Goal: Task Accomplishment & Management: Manage account settings

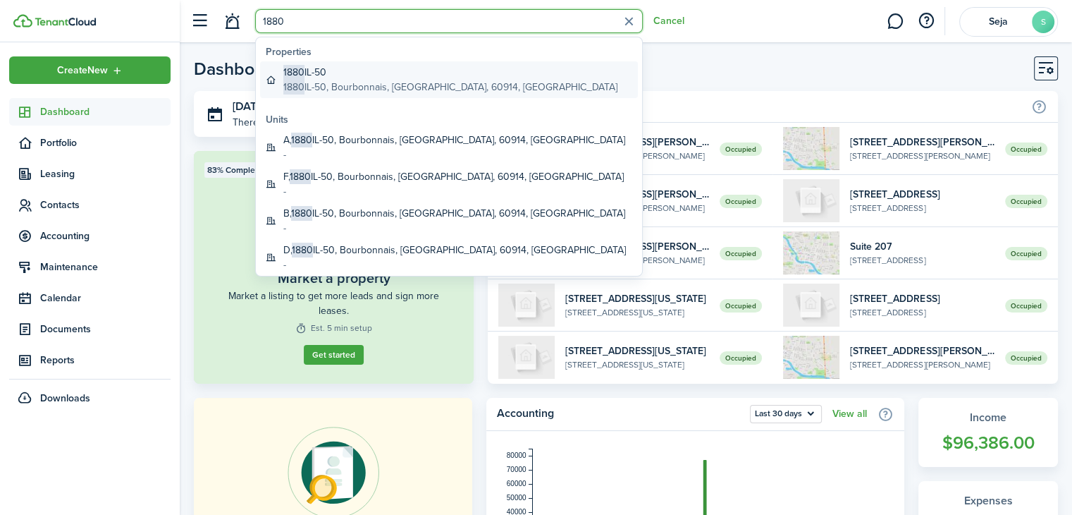
type input "1880"
click at [354, 82] on global-search-item-description "1880 IL-50, Bourbonnais, [GEOGRAPHIC_DATA], 60914, [GEOGRAPHIC_DATA]" at bounding box center [450, 87] width 334 height 15
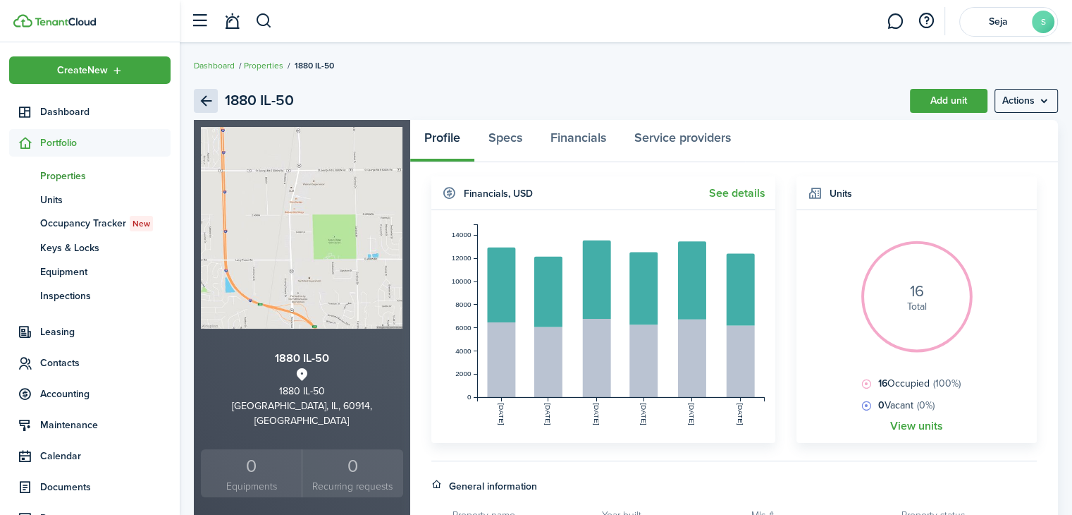
click at [200, 97] on link "Back" at bounding box center [206, 101] width 24 height 24
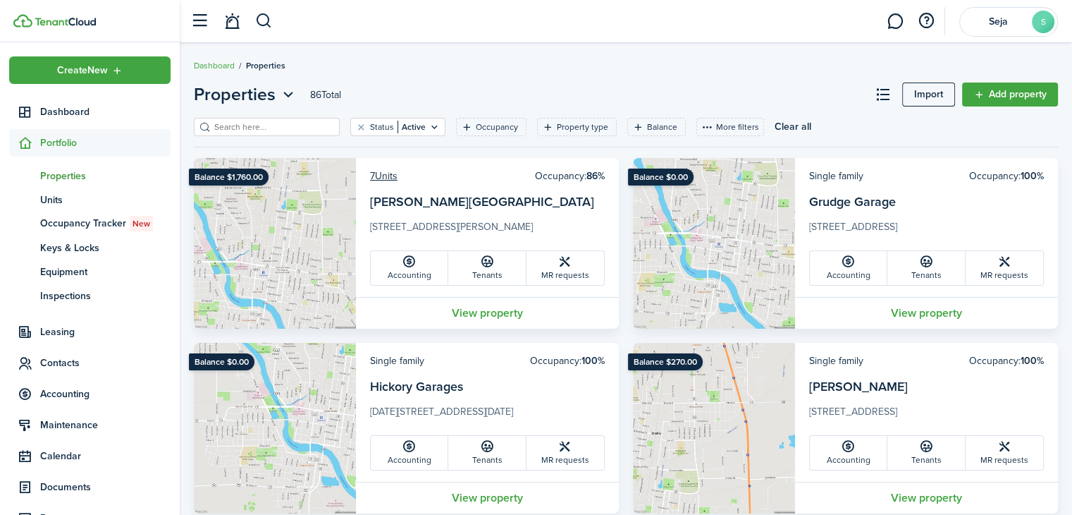
click at [266, 128] on input "search" at bounding box center [273, 127] width 124 height 13
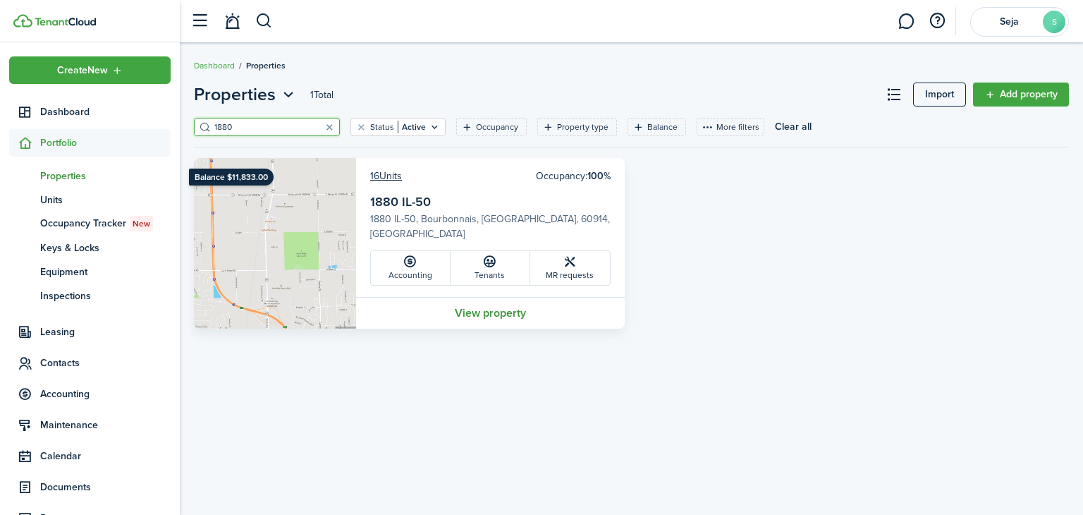
type input "1880"
click at [488, 311] on link "View property" at bounding box center [490, 313] width 269 height 32
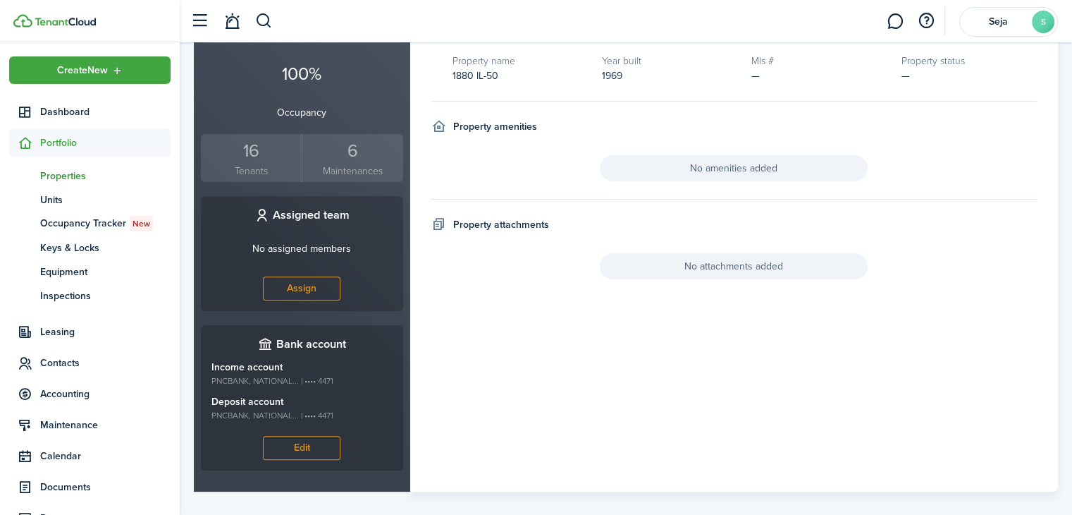
scroll to position [454, 0]
click at [243, 164] on small "Tenants" at bounding box center [251, 171] width 94 height 15
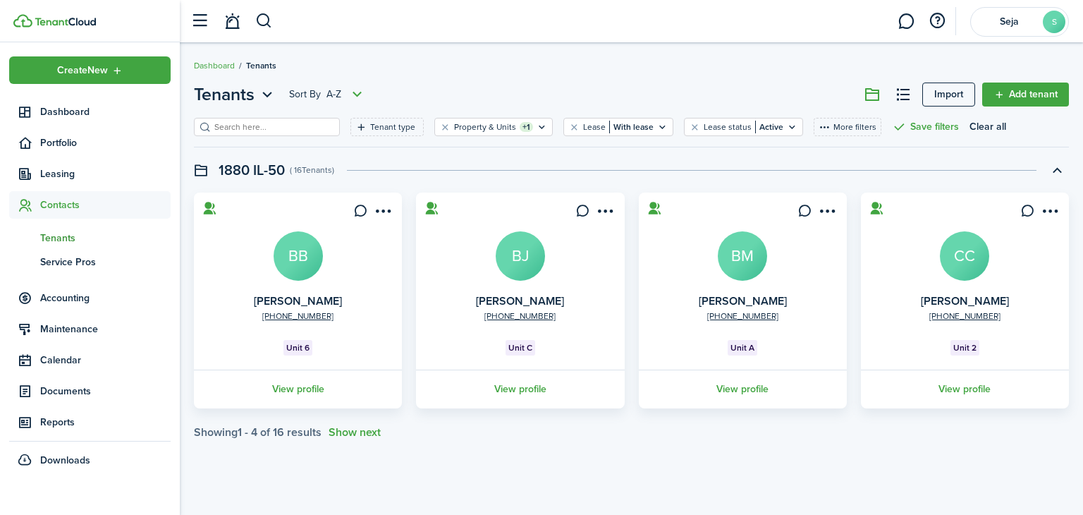
click at [584, 348] on card "[PHONE_NUMBER] [PERSON_NAME] BJ Unit C View profile" at bounding box center [520, 300] width 208 height 216
click at [350, 433] on button "Show next" at bounding box center [355, 432] width 52 height 13
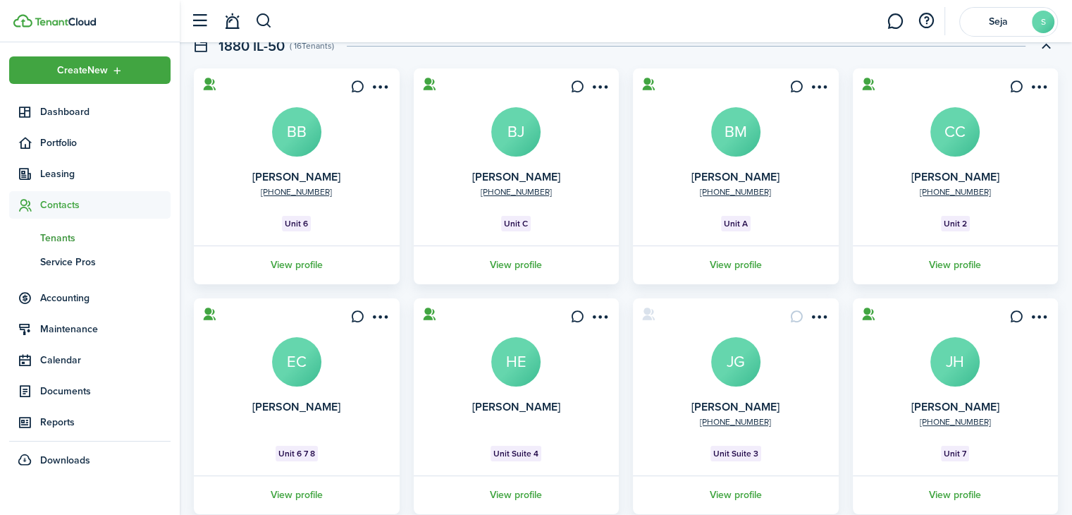
scroll to position [192, 0]
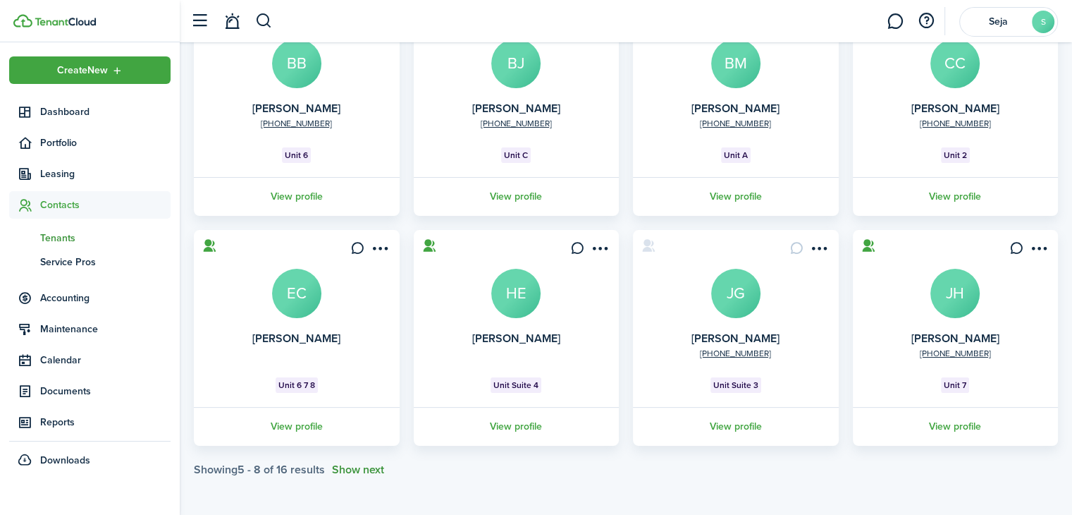
click at [367, 469] on button "Show next" at bounding box center [358, 469] width 52 height 13
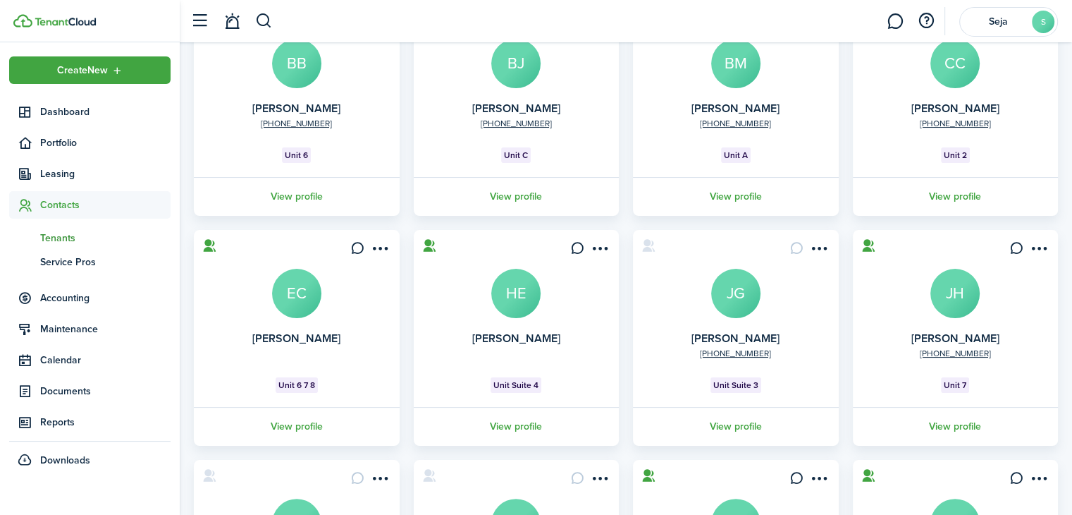
scroll to position [422, 0]
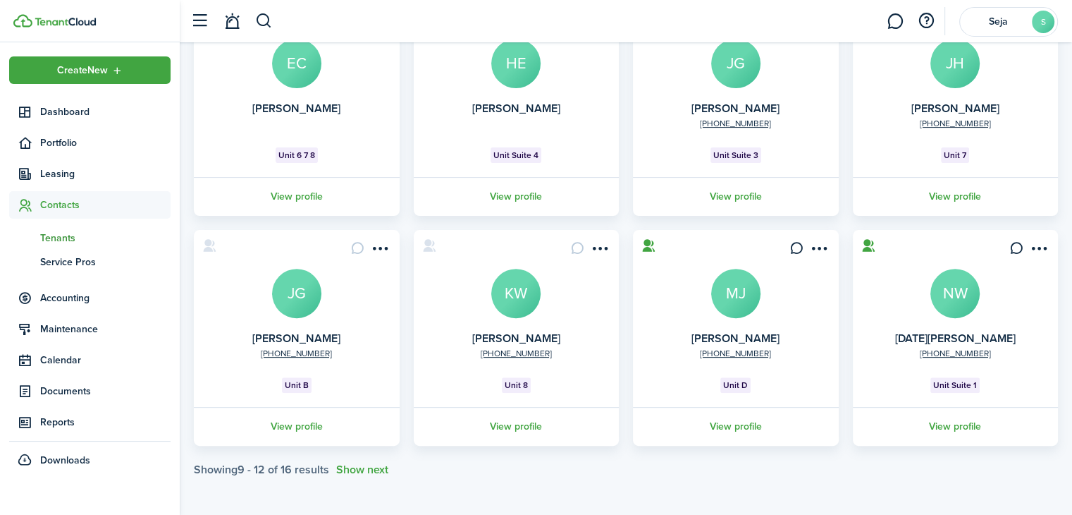
click at [730, 287] on avatar-text "MJ" at bounding box center [735, 293] width 49 height 49
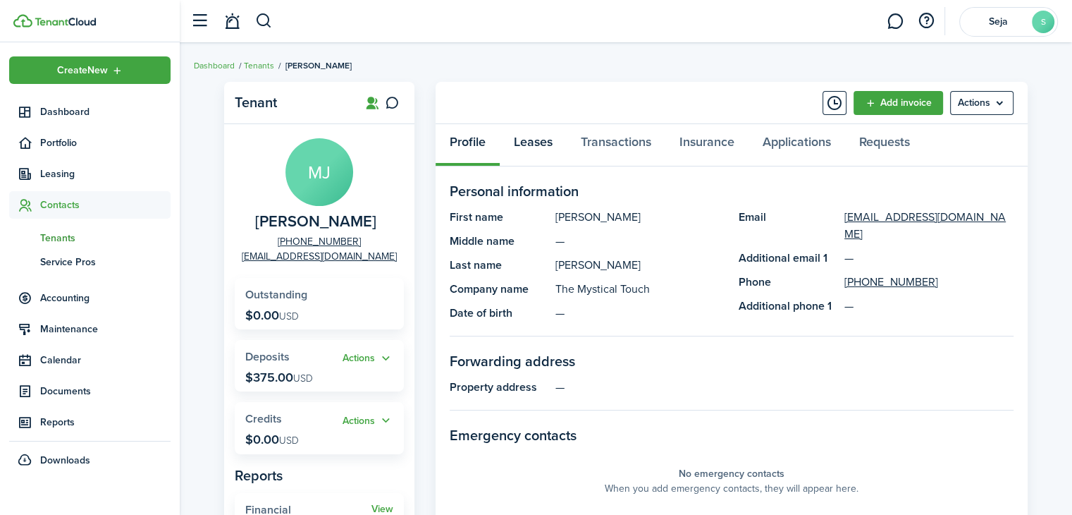
click at [539, 131] on link "Leases" at bounding box center [533, 145] width 67 height 42
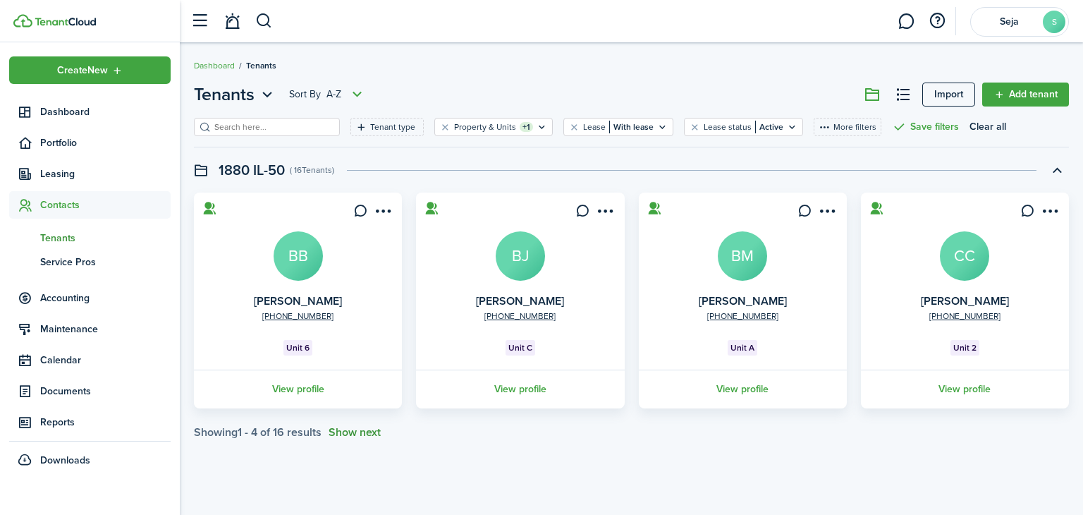
click at [374, 435] on button "Show next" at bounding box center [355, 432] width 52 height 13
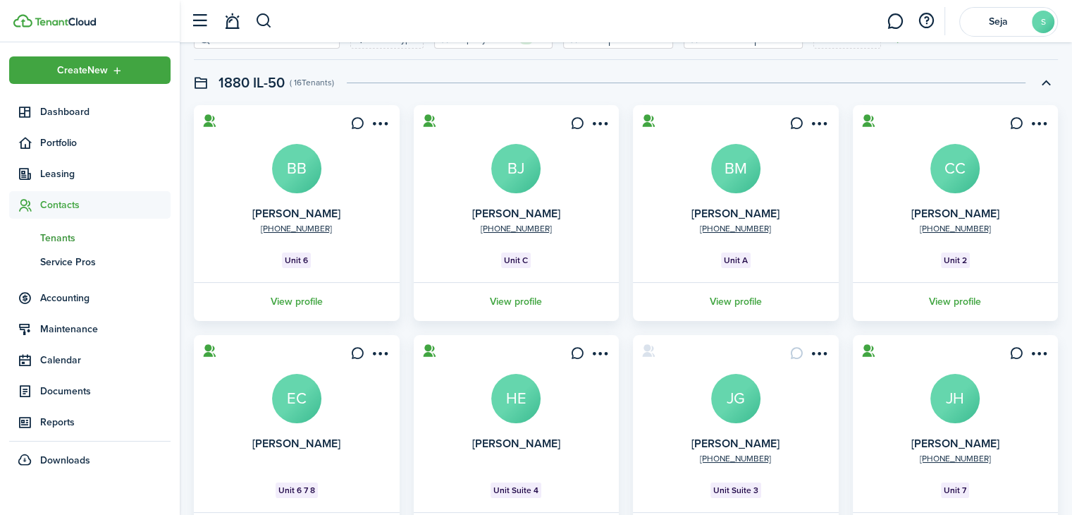
scroll to position [192, 0]
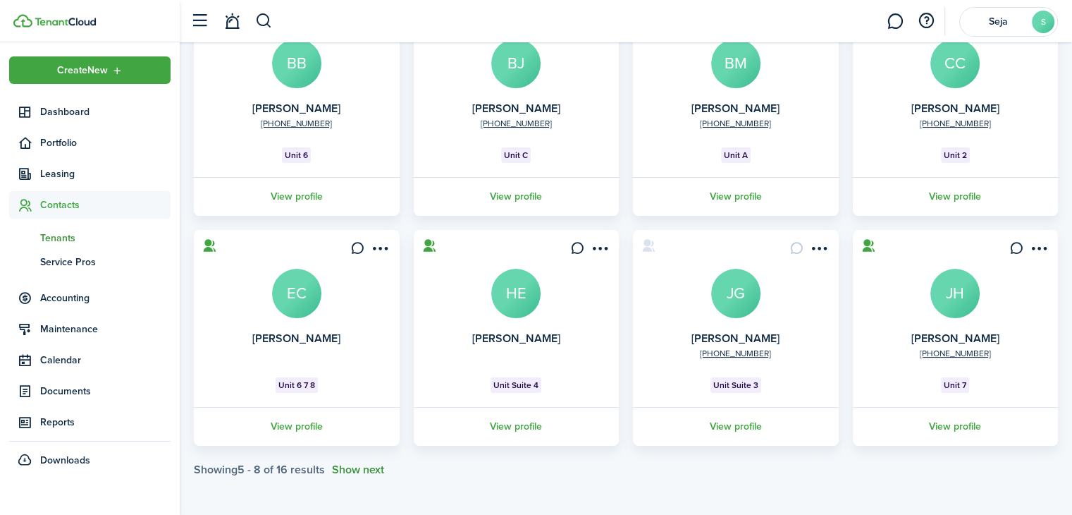
click at [369, 463] on button "Show next" at bounding box center [358, 469] width 52 height 13
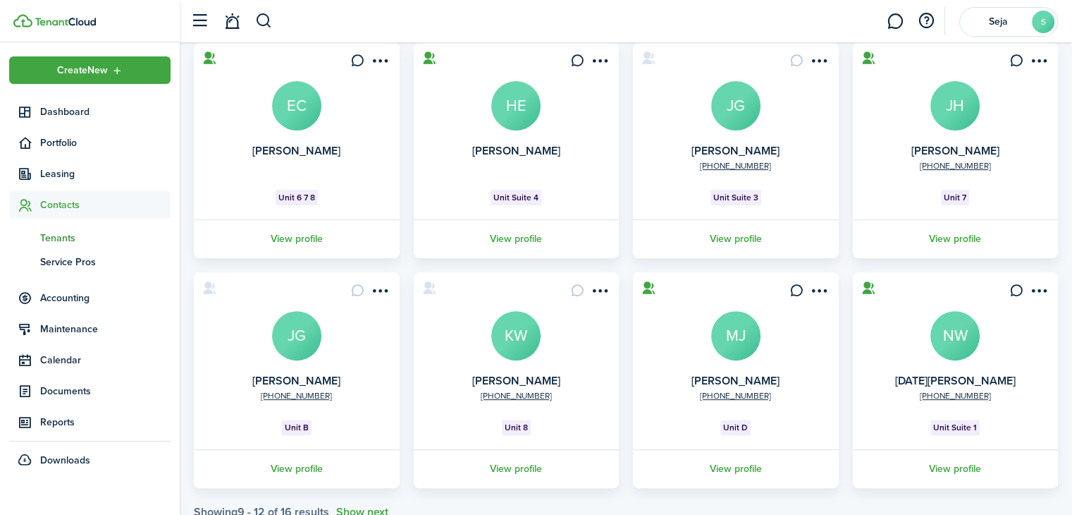
scroll to position [422, 0]
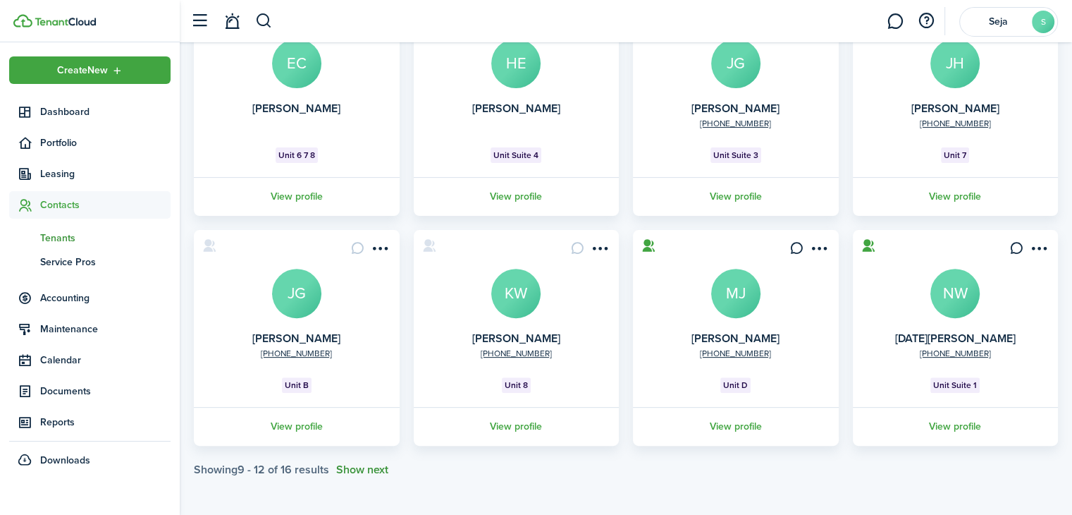
click at [377, 466] on button "Show next" at bounding box center [362, 469] width 52 height 13
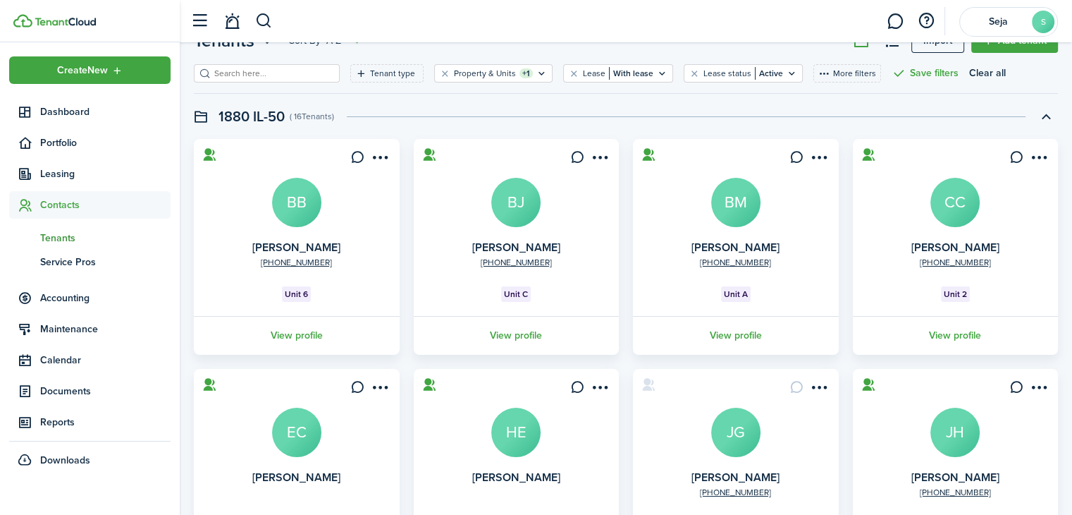
scroll to position [0, 0]
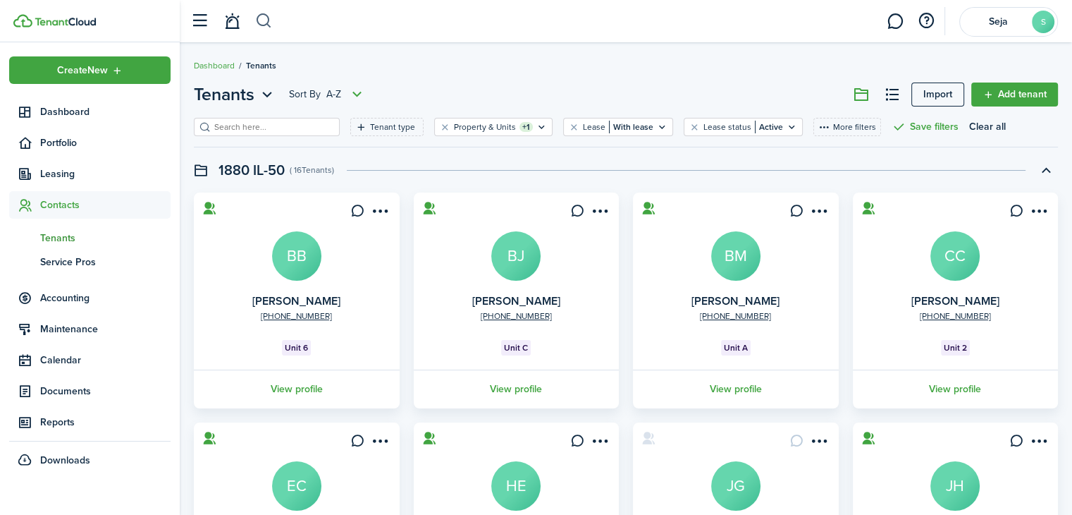
click at [266, 18] on button "button" at bounding box center [264, 21] width 18 height 24
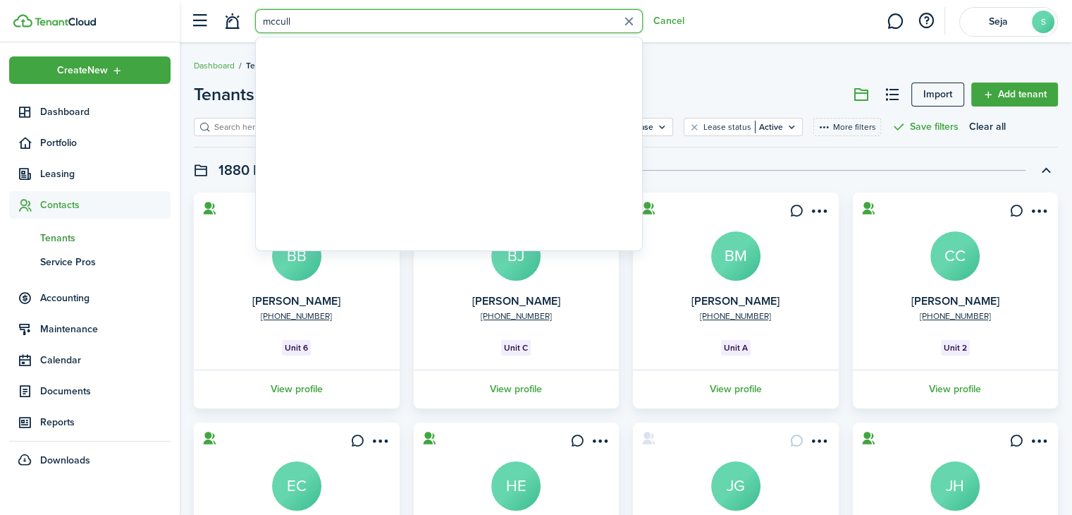
click at [437, 18] on input "mccull" at bounding box center [449, 21] width 388 height 24
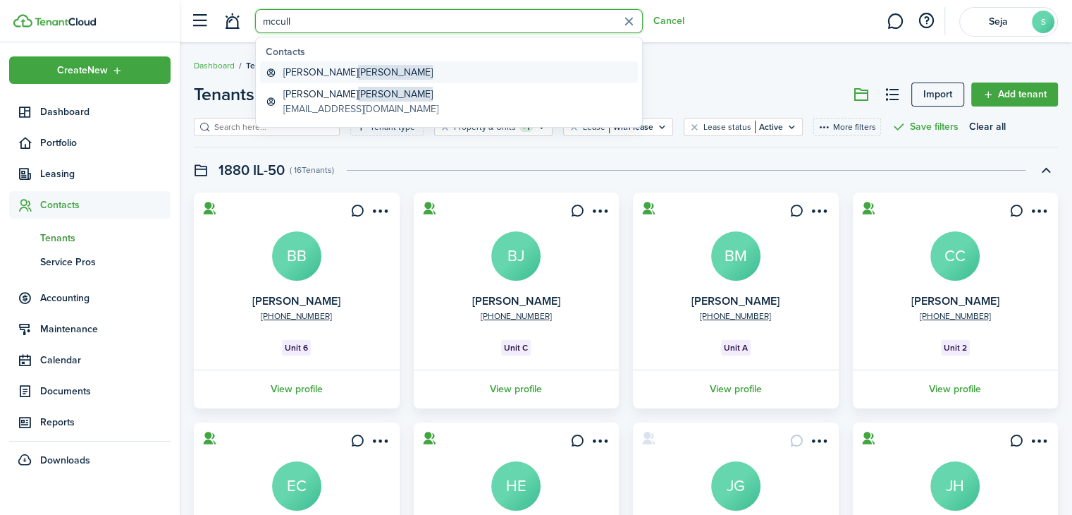
type input "mccull"
click at [358, 73] on span "[PERSON_NAME]" at bounding box center [395, 72] width 75 height 15
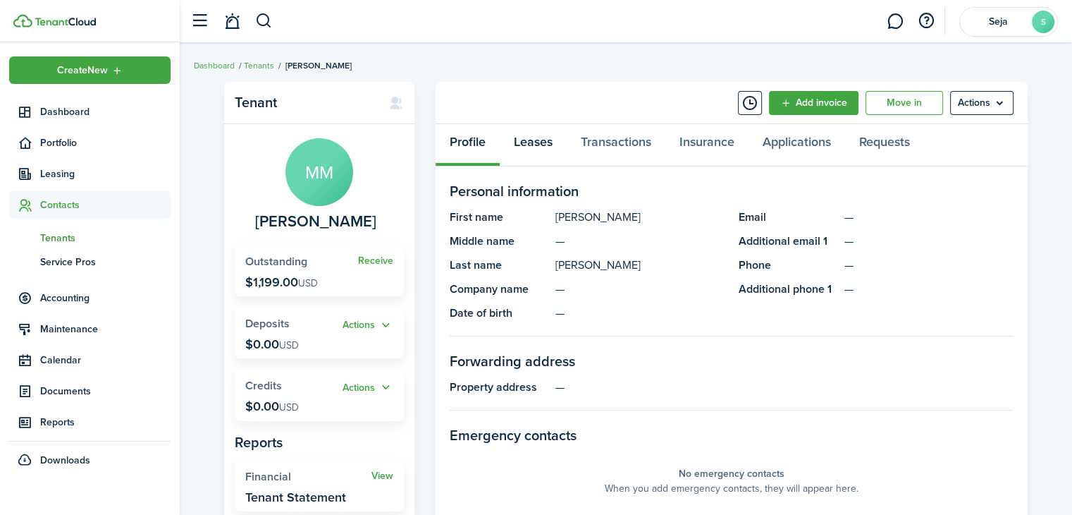
click at [520, 140] on link "Leases" at bounding box center [533, 145] width 67 height 42
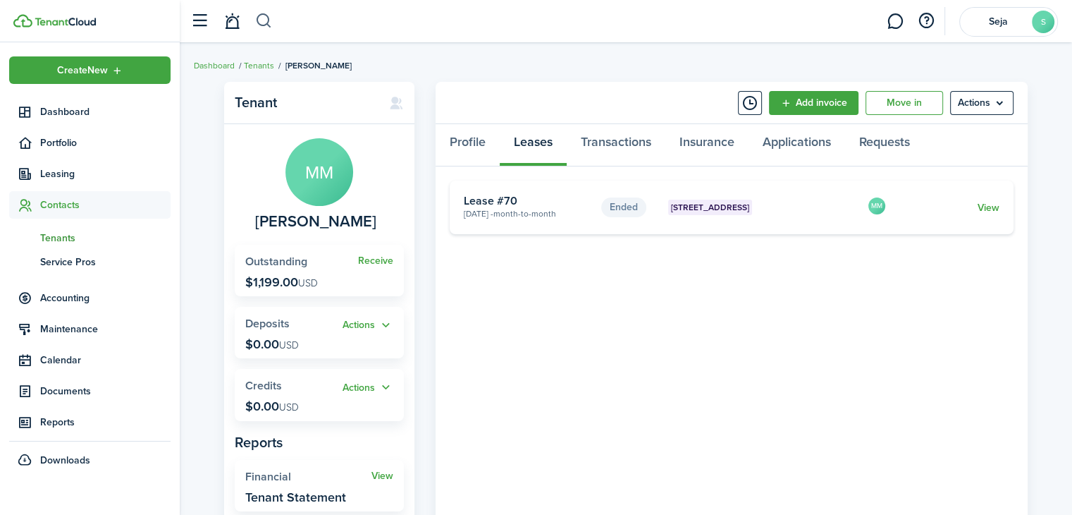
click at [263, 26] on button "button" at bounding box center [264, 21] width 18 height 24
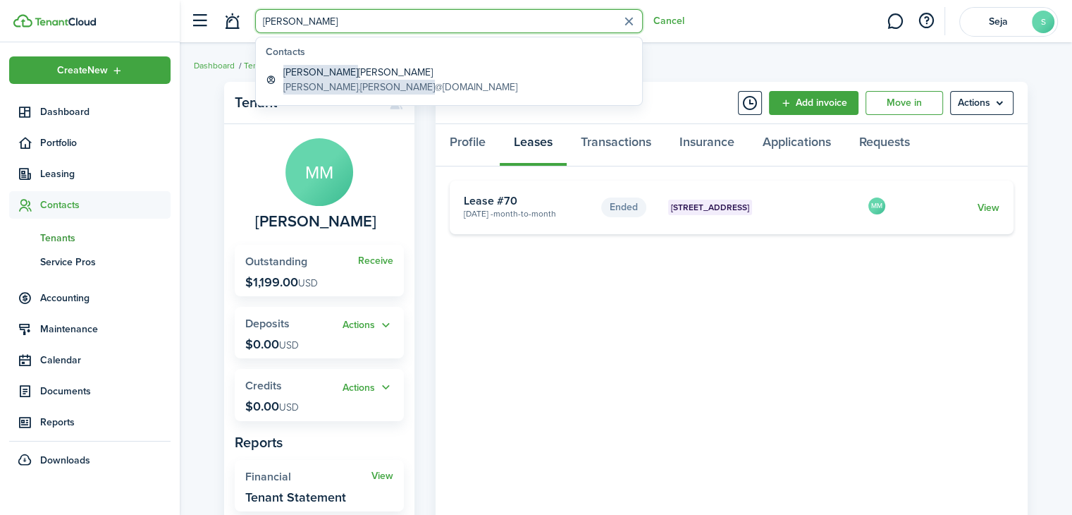
type input "[PERSON_NAME]"
click at [314, 55] on global-search-list-title "Contacts" at bounding box center [452, 51] width 372 height 15
click at [318, 66] on global-search-item-title "[PERSON_NAME]" at bounding box center [400, 72] width 234 height 15
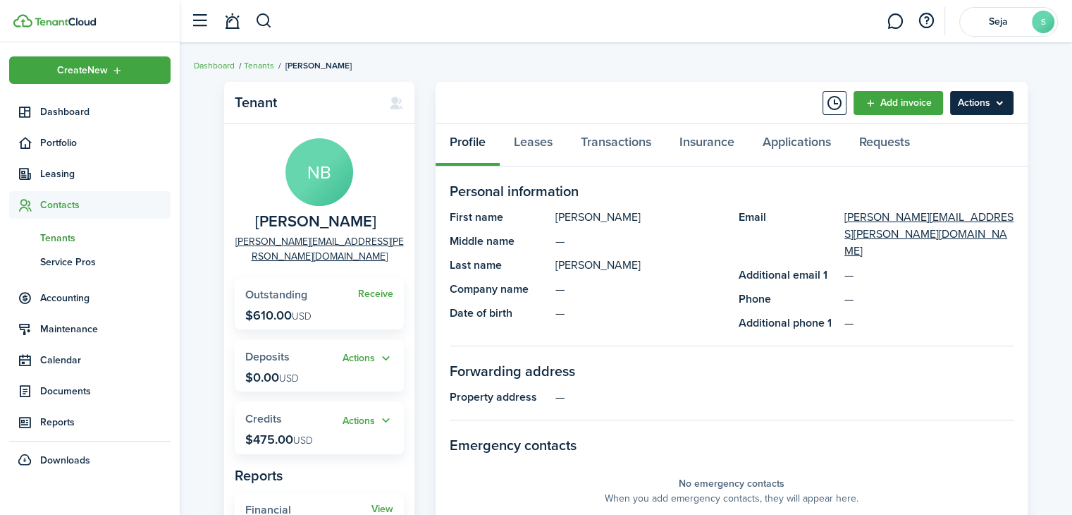
click at [976, 97] on menu-btn "Actions" at bounding box center [981, 103] width 63 height 24
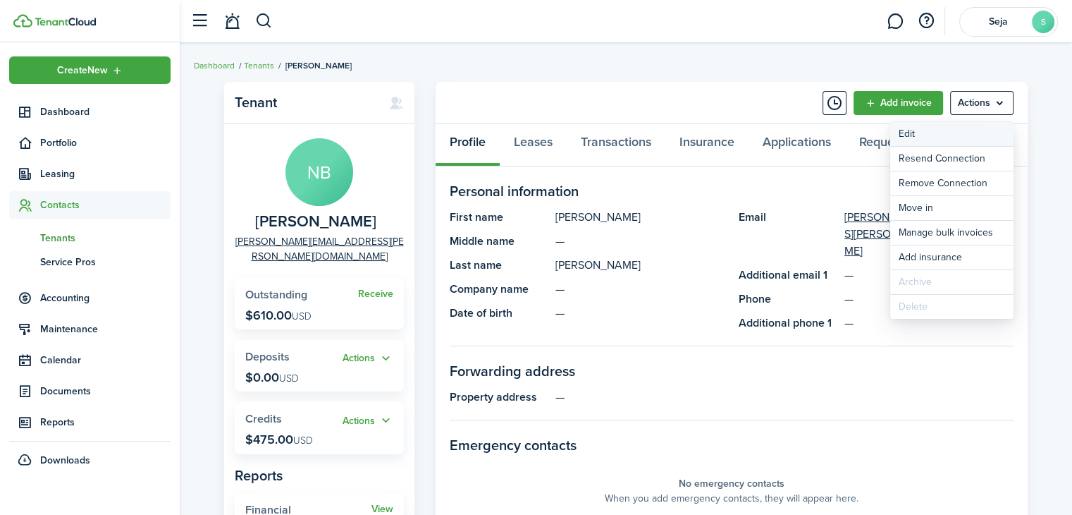
click at [919, 126] on link "Edit" at bounding box center [951, 134] width 123 height 24
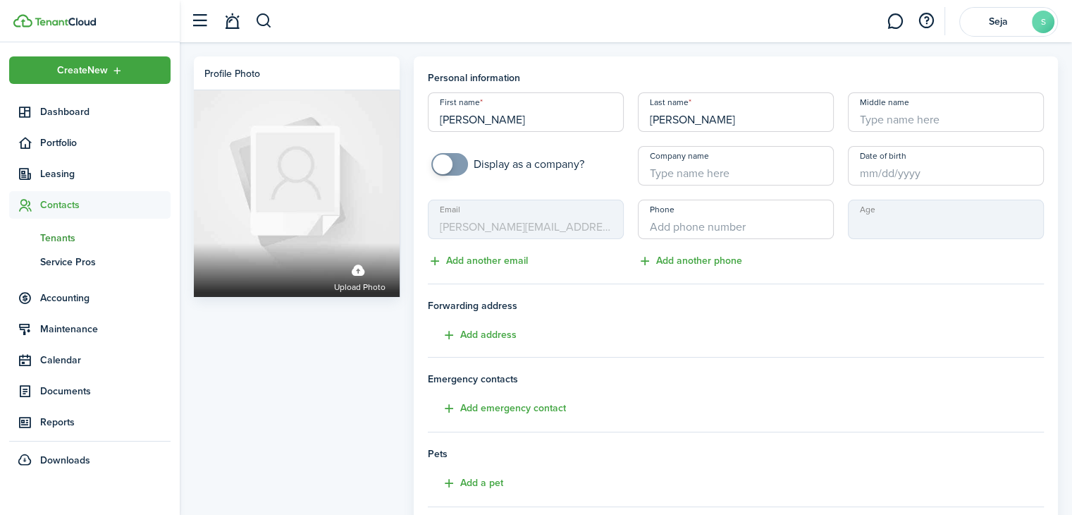
click at [541, 221] on mbsc-input "Email [PERSON_NAME][EMAIL_ADDRESS][PERSON_NAME][DOMAIN_NAME]" at bounding box center [526, 219] width 196 height 39
click at [508, 255] on button "Add another email" at bounding box center [478, 261] width 100 height 16
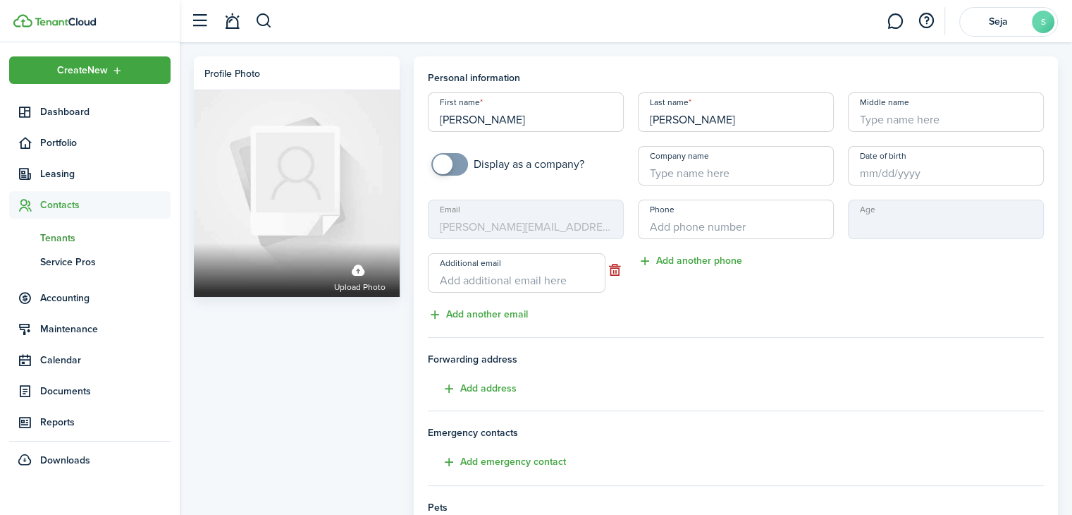
click at [508, 276] on input "Additional email" at bounding box center [517, 272] width 178 height 39
type input "[EMAIL_ADDRESS][DOMAIN_NAME]"
click at [752, 313] on div "Phone Add another phone" at bounding box center [736, 261] width 210 height 123
click at [639, 323] on tenant-form "Personal information First name [PERSON_NAME] Last name [PERSON_NAME] Middle na…" at bounding box center [736, 395] width 617 height 649
drag, startPoint x: 556, startPoint y: 284, endPoint x: 436, endPoint y: 286, distance: 119.9
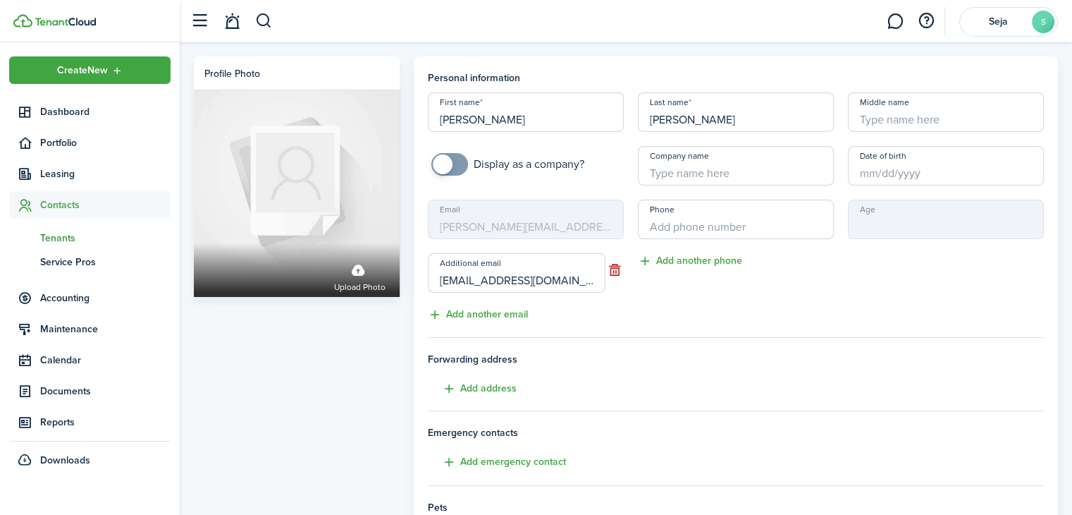
click at [436, 286] on input "[EMAIL_ADDRESS][DOMAIN_NAME]" at bounding box center [517, 272] width 178 height 39
paste input "text"
click at [536, 274] on input "Additional email" at bounding box center [517, 272] width 178 height 39
paste input "c"
click at [539, 269] on input "Additional email" at bounding box center [517, 272] width 178 height 39
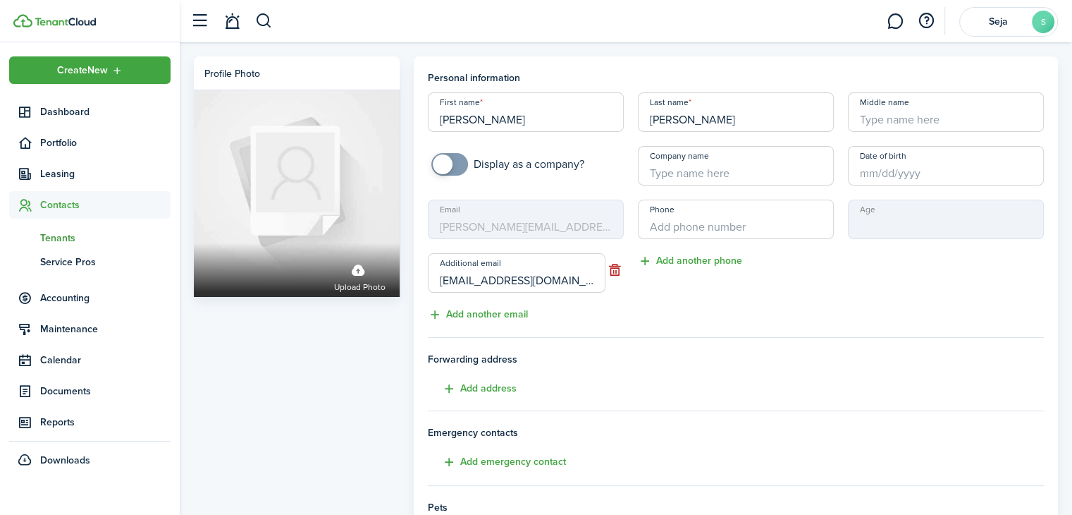
type input "[EMAIL_ADDRESS][DOMAIN_NAME]"
click at [897, 290] on div "Age" at bounding box center [946, 261] width 210 height 123
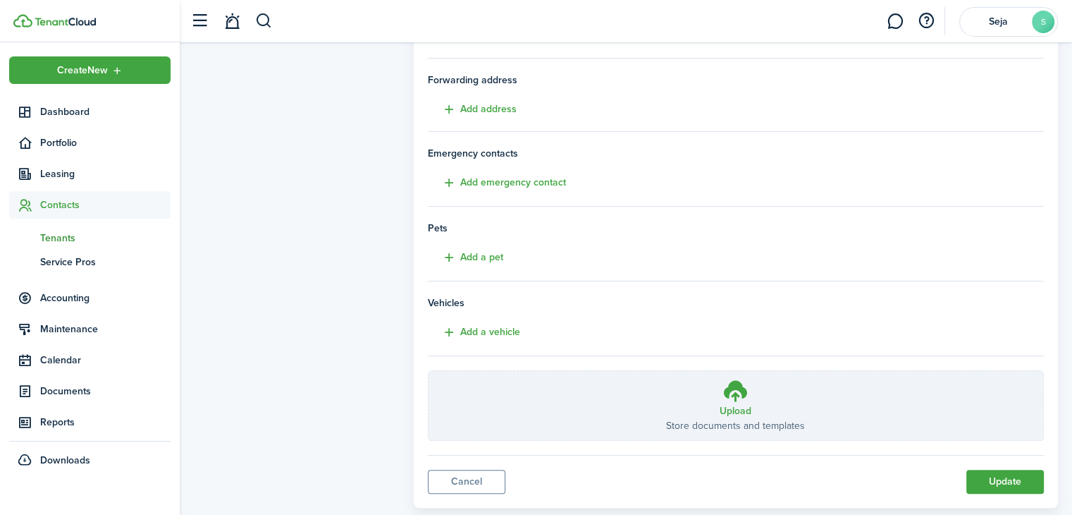
scroll to position [282, 0]
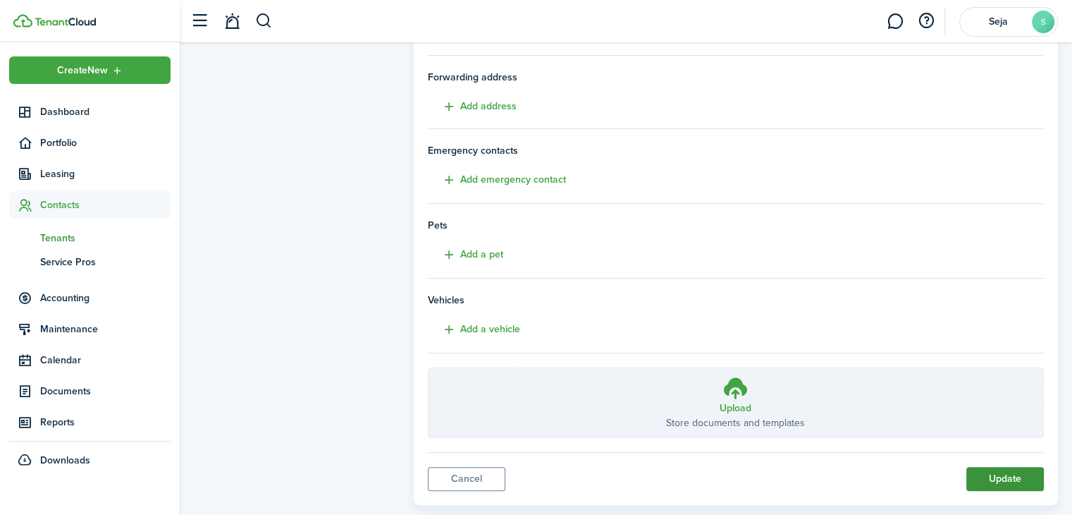
click at [1016, 480] on button "Update" at bounding box center [1006, 479] width 78 height 24
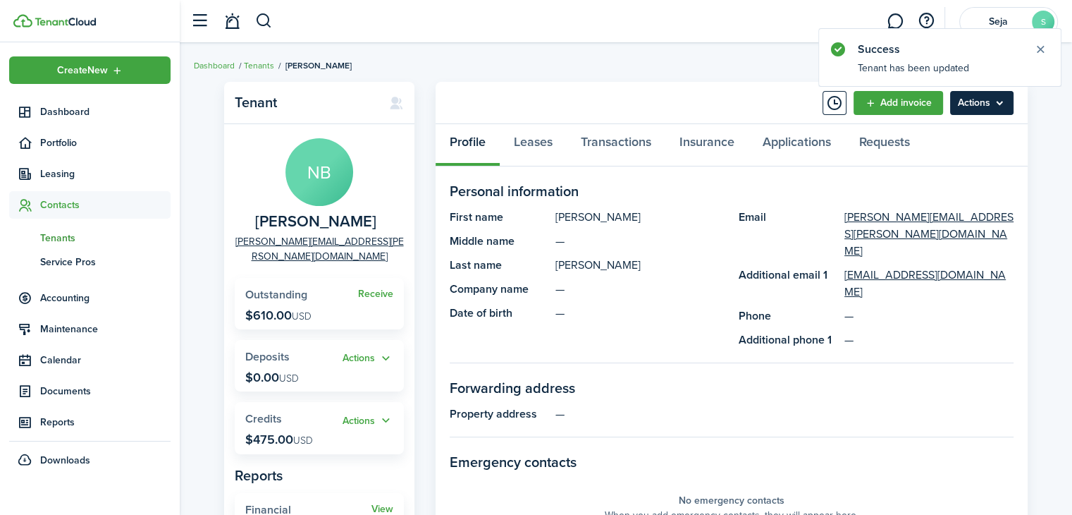
click at [971, 102] on menu-btn "Actions" at bounding box center [981, 103] width 63 height 24
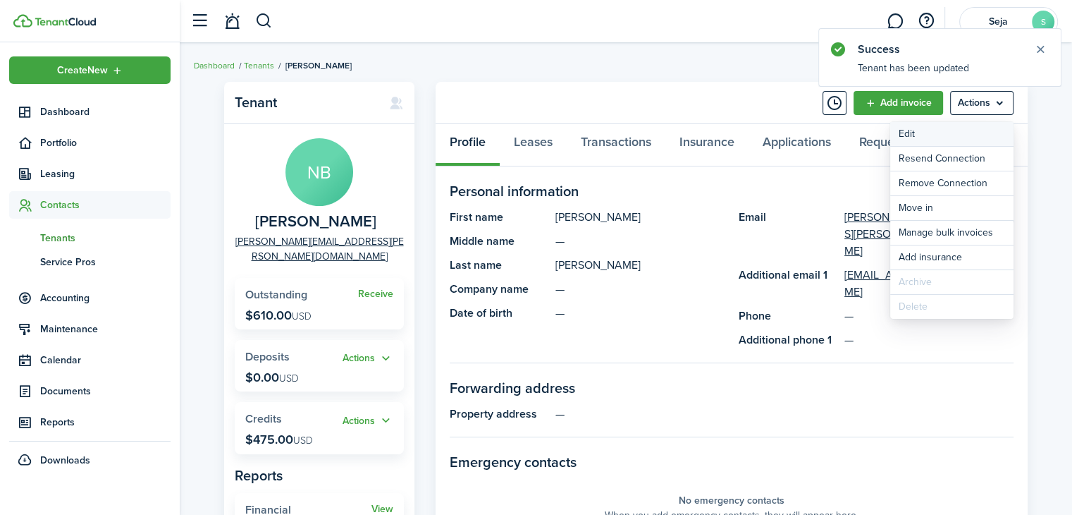
click at [909, 133] on link "Edit" at bounding box center [951, 134] width 123 height 24
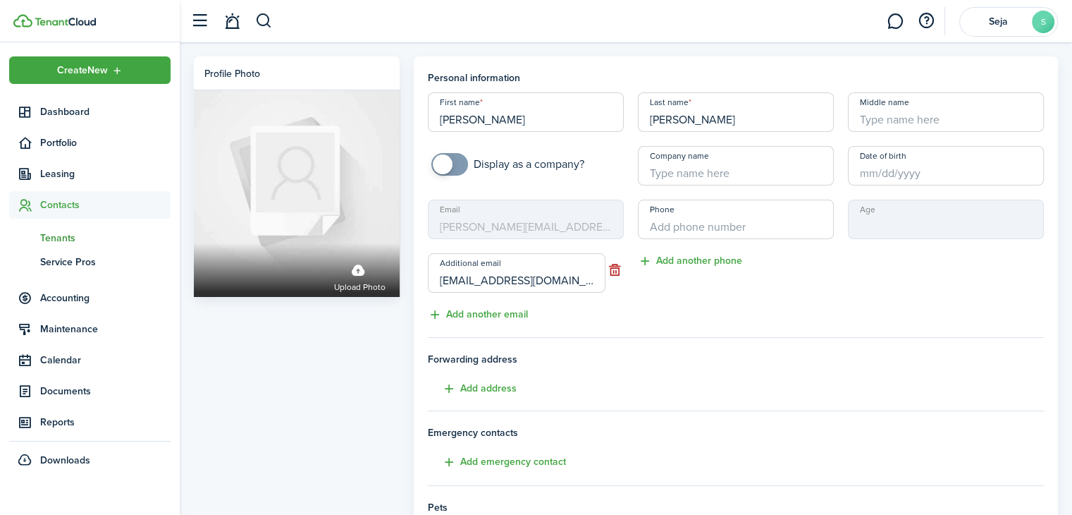
click at [537, 221] on mbsc-input "Email [PERSON_NAME][EMAIL_ADDRESS][PERSON_NAME][DOMAIN_NAME]" at bounding box center [526, 219] width 196 height 39
click at [589, 212] on mbsc-input "Email [PERSON_NAME][EMAIL_ADDRESS][PERSON_NAME][DOMAIN_NAME]" at bounding box center [526, 219] width 196 height 39
click at [674, 320] on div "Phone Add another phone" at bounding box center [736, 261] width 210 height 123
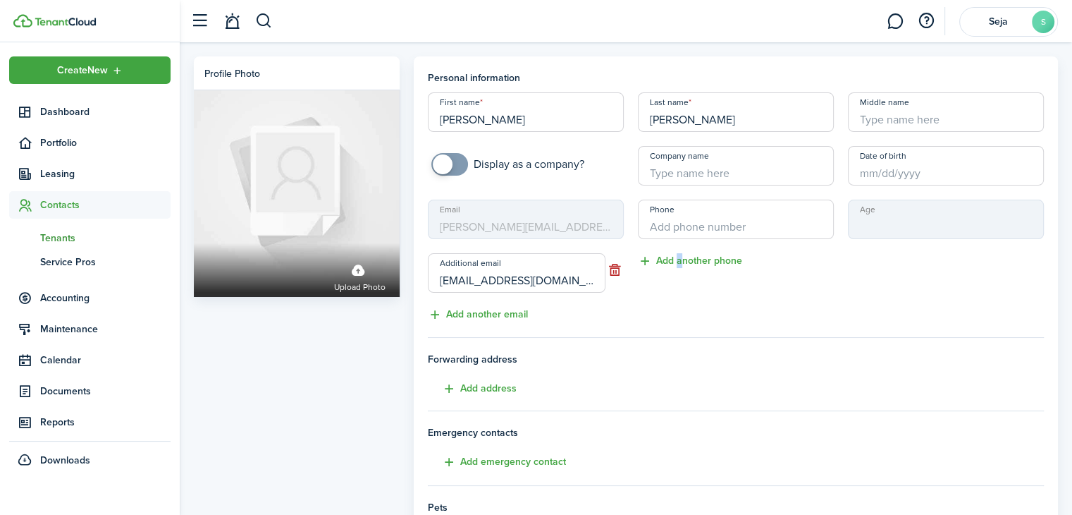
click at [674, 320] on div "Phone Add another phone" at bounding box center [736, 261] width 210 height 123
click at [689, 328] on tenant-form "Personal information First name [PERSON_NAME] Last name [PERSON_NAME] Middle na…" at bounding box center [736, 395] width 617 height 649
click at [502, 222] on mbsc-input "Email [PERSON_NAME][EMAIL_ADDRESS][PERSON_NAME][DOMAIN_NAME]" at bounding box center [526, 219] width 196 height 39
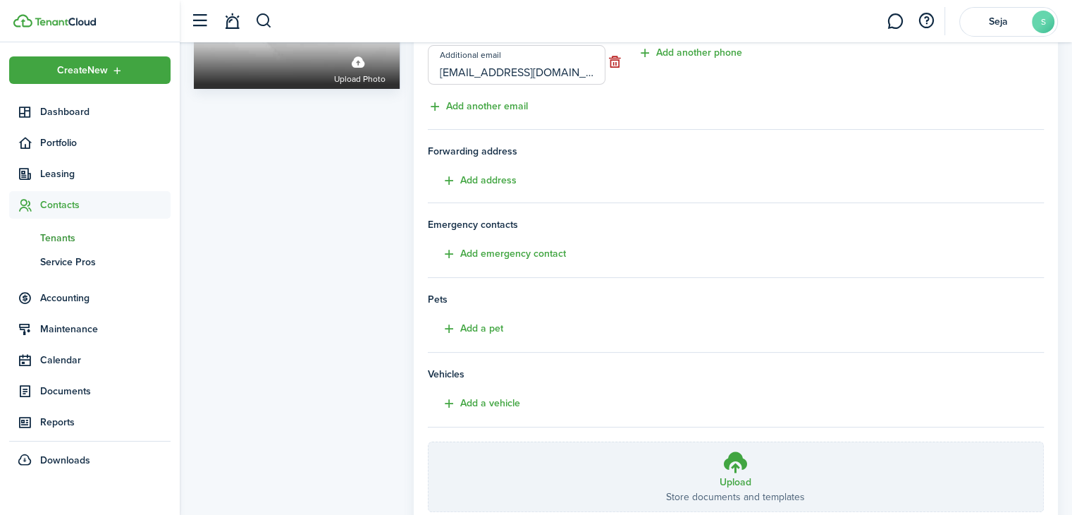
scroll to position [309, 0]
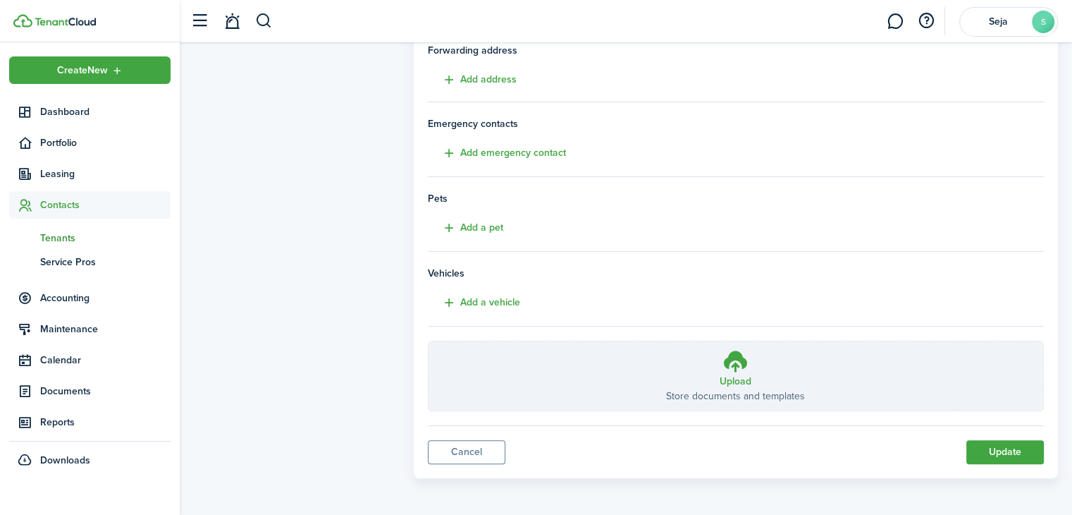
click at [500, 446] on link "Cancel" at bounding box center [467, 452] width 78 height 24
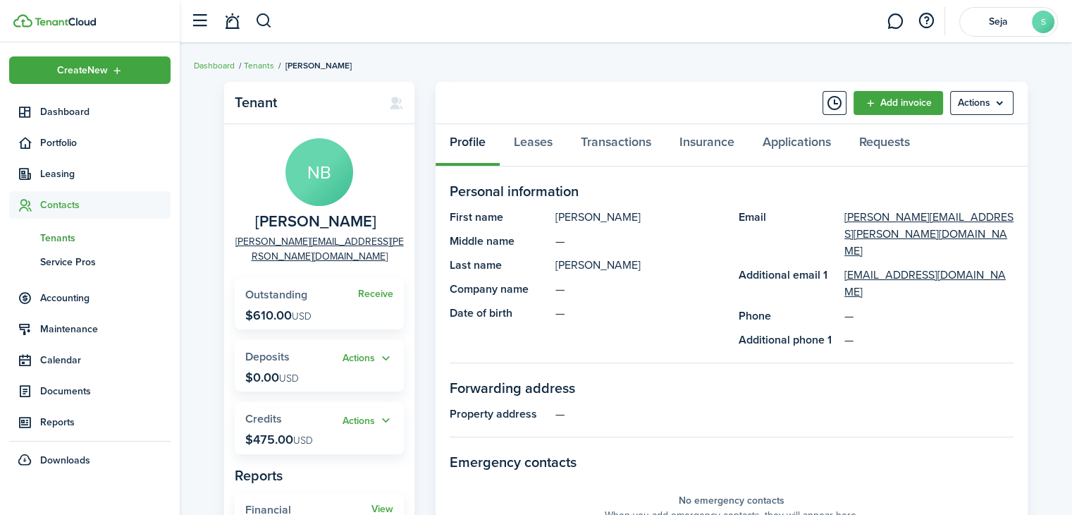
drag, startPoint x: 883, startPoint y: 218, endPoint x: 863, endPoint y: 180, distance: 42.9
drag, startPoint x: 863, startPoint y: 180, endPoint x: 979, endPoint y: 99, distance: 141.4
click at [979, 99] on menu-btn "Actions" at bounding box center [981, 103] width 63 height 24
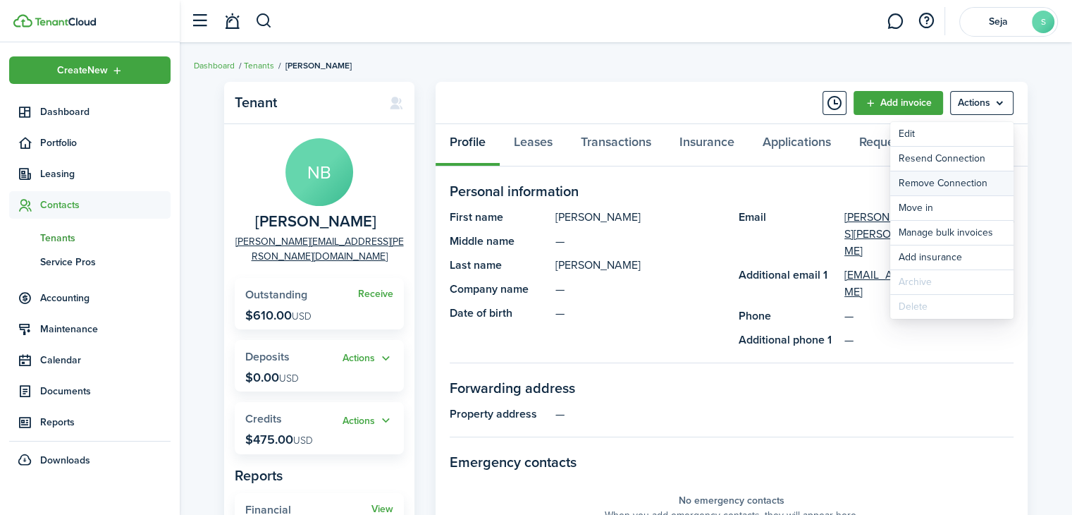
click at [957, 178] on button "Remove Connection" at bounding box center [951, 183] width 123 height 24
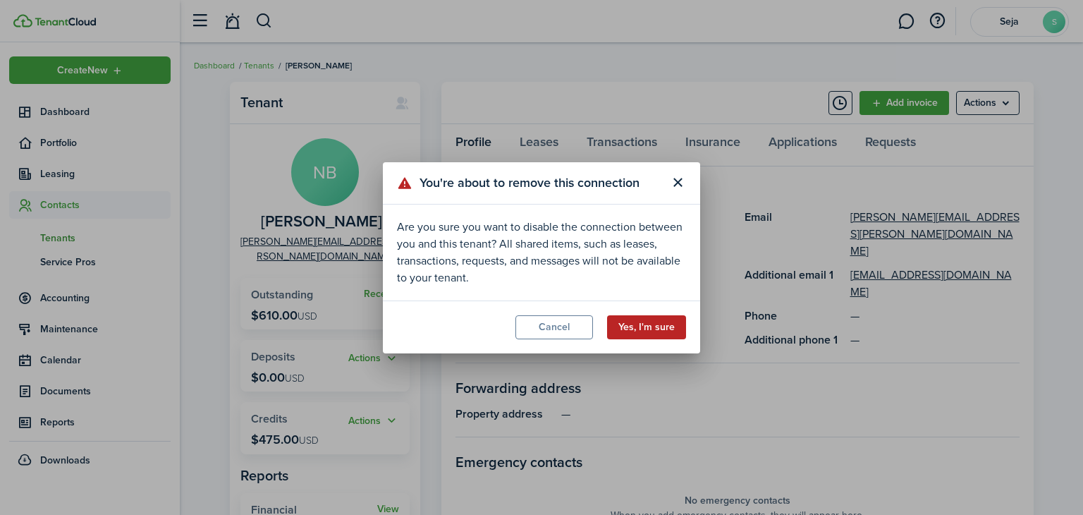
click at [641, 328] on button "Yes, I'm sure" at bounding box center [646, 327] width 79 height 24
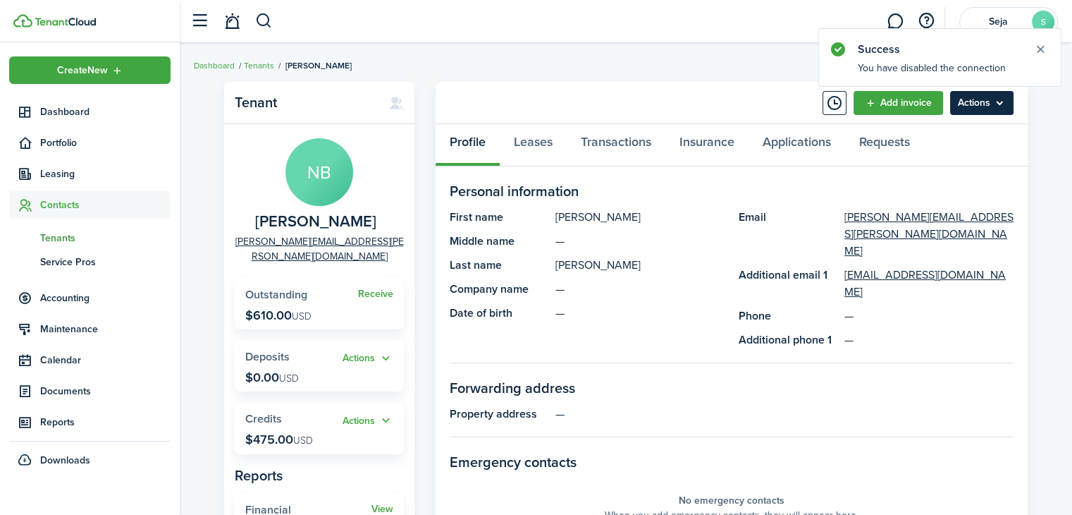
click at [1004, 111] on menu-btn "Actions" at bounding box center [981, 103] width 63 height 24
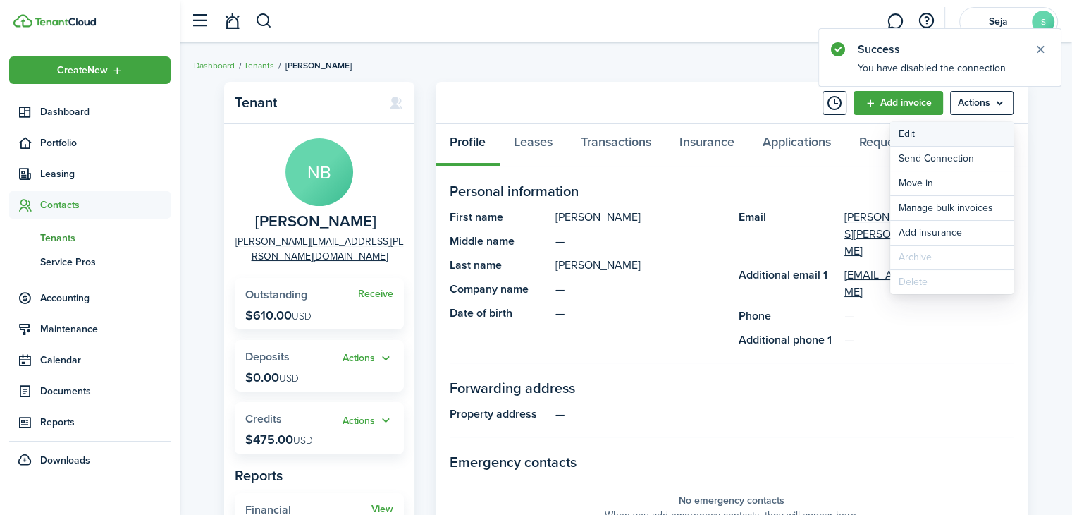
click at [936, 135] on link "Edit" at bounding box center [951, 134] width 123 height 24
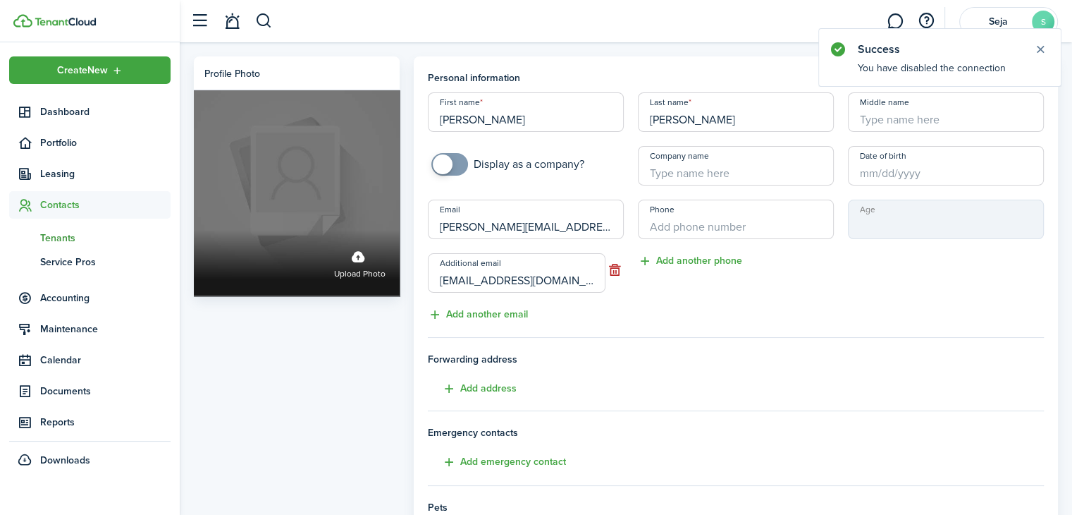
drag, startPoint x: 565, startPoint y: 218, endPoint x: 379, endPoint y: 218, distance: 185.4
click at [379, 218] on div "Profile photo Upload photo Personal information First name [PERSON_NAME] Last n…" at bounding box center [626, 421] width 878 height 730
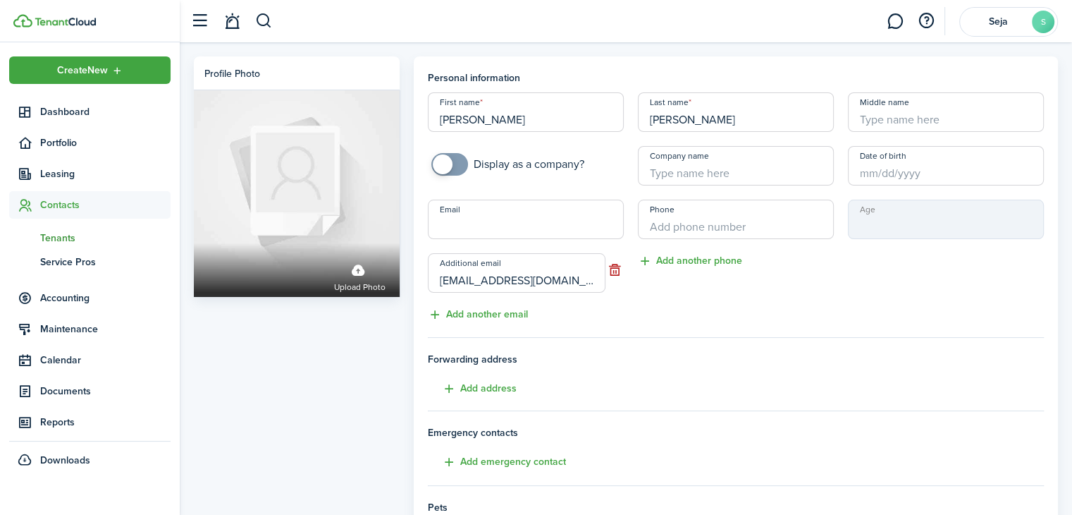
click at [553, 292] on input "[EMAIL_ADDRESS][DOMAIN_NAME]" at bounding box center [517, 272] width 178 height 39
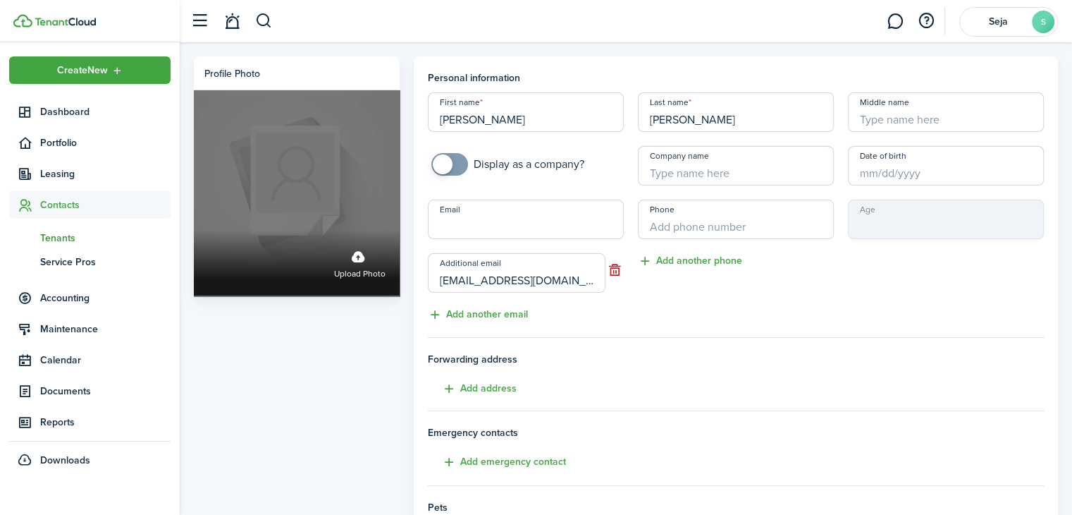
drag, startPoint x: 533, startPoint y: 283, endPoint x: 384, endPoint y: 282, distance: 148.8
click at [384, 282] on div "Profile photo Upload photo Personal information First name [PERSON_NAME] Last n…" at bounding box center [626, 421] width 878 height 730
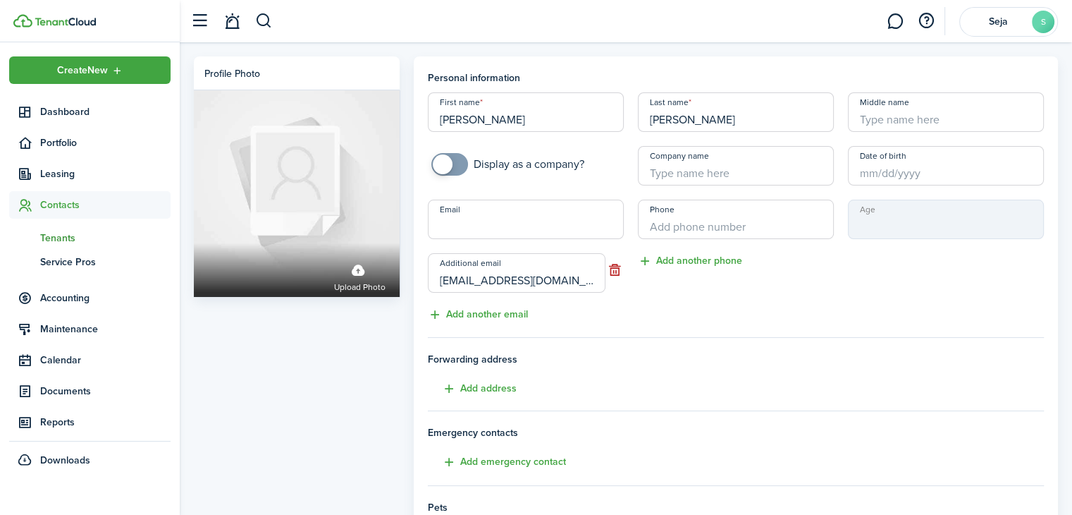
click at [479, 227] on input "Email" at bounding box center [526, 219] width 196 height 39
paste input "[EMAIL_ADDRESS][DOMAIN_NAME]"
type input "[EMAIL_ADDRESS][DOMAIN_NAME]"
click at [563, 278] on input "[EMAIL_ADDRESS][DOMAIN_NAME]" at bounding box center [517, 272] width 178 height 39
click at [605, 270] on input "[EMAIL_ADDRESS][DOMAIN_NAME]" at bounding box center [517, 272] width 178 height 39
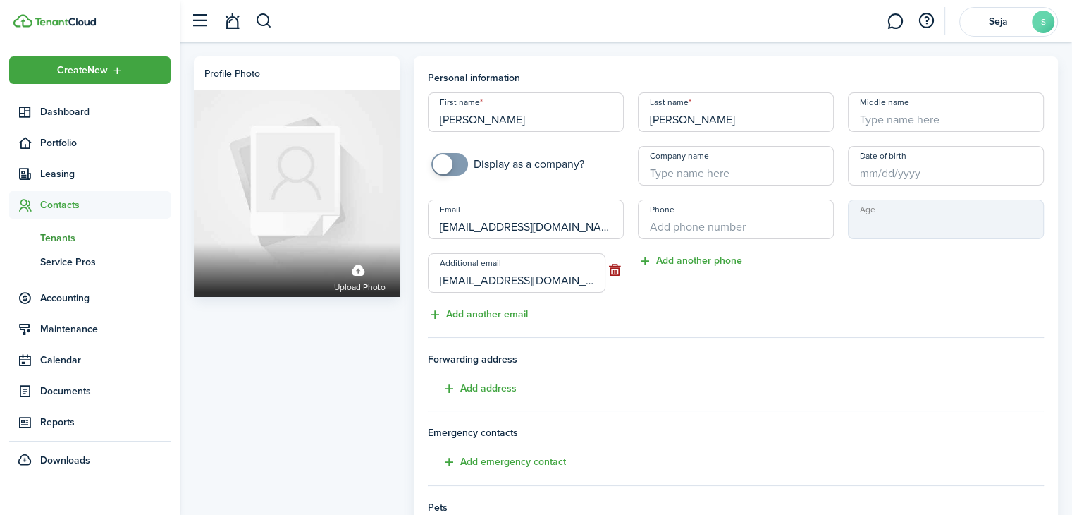
click at [613, 273] on button "button" at bounding box center [615, 270] width 18 height 20
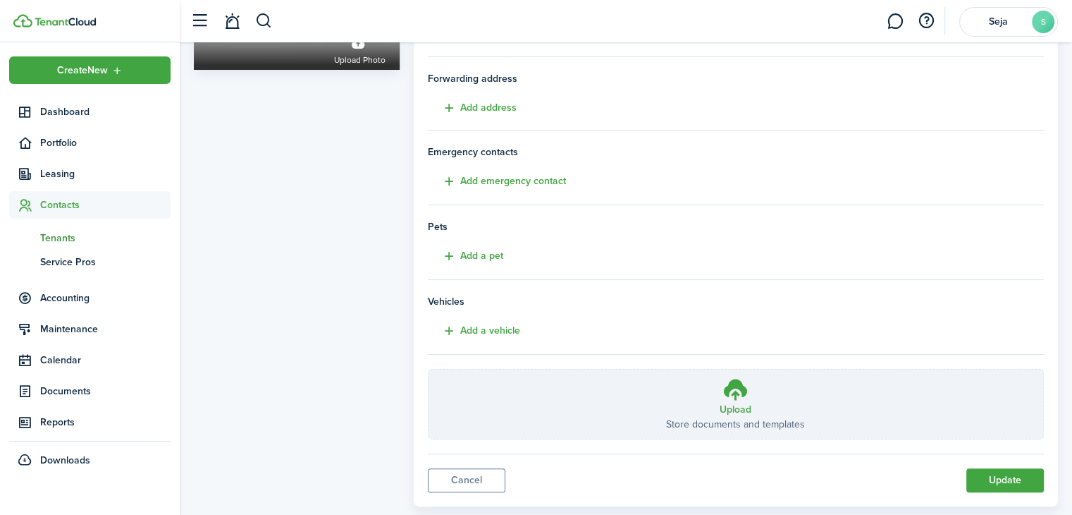
scroll to position [255, 0]
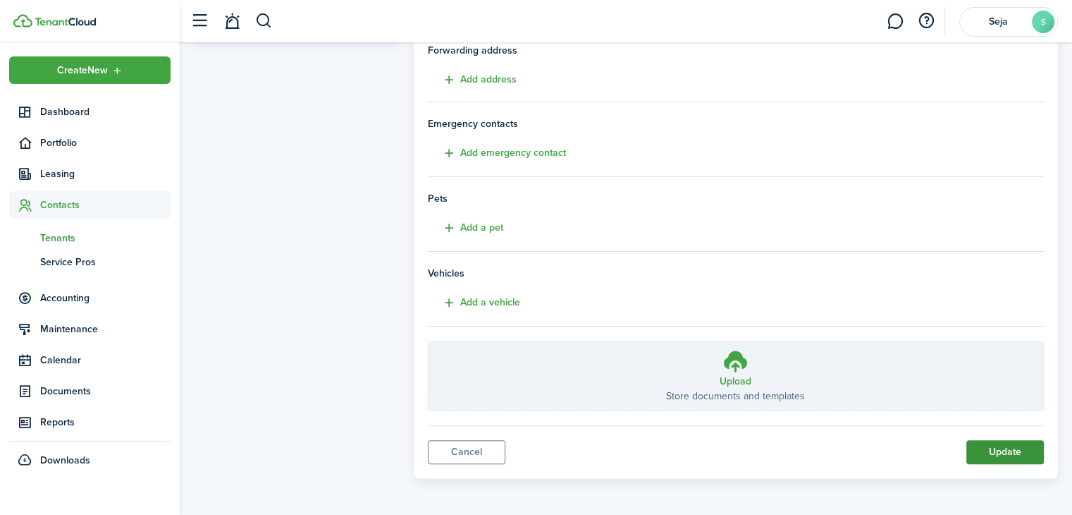
click at [1018, 455] on button "Update" at bounding box center [1006, 452] width 78 height 24
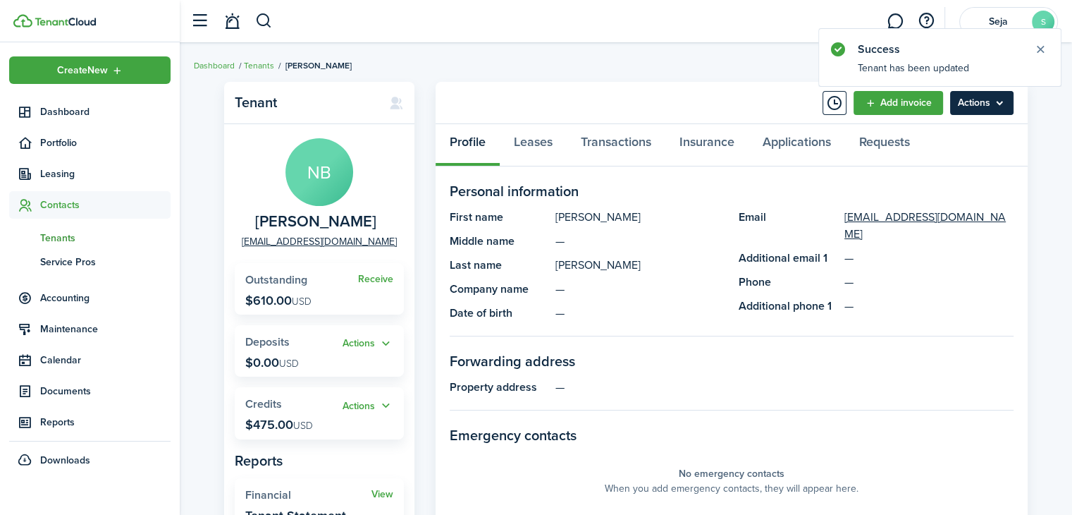
click at [968, 104] on menu-btn "Actions" at bounding box center [981, 103] width 63 height 24
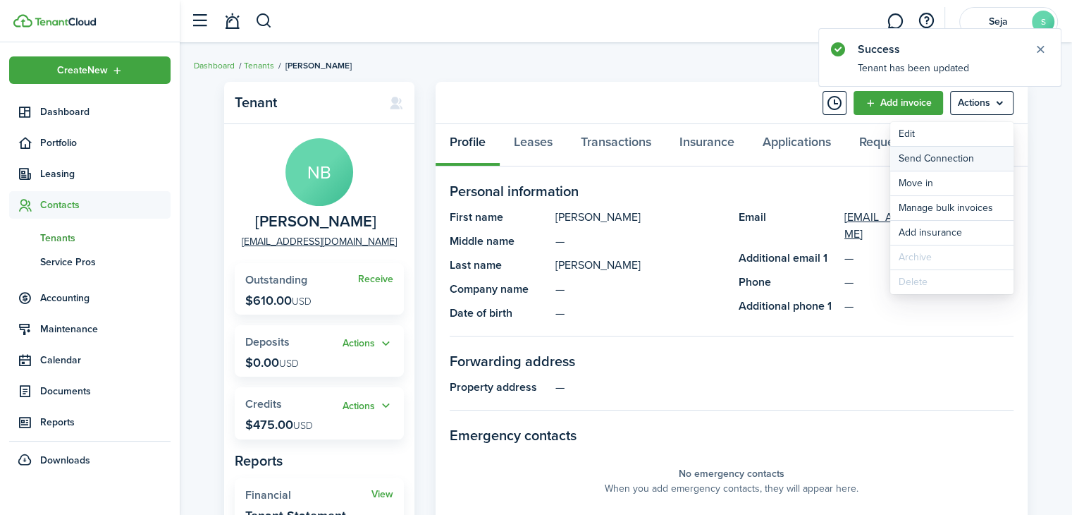
click at [936, 159] on button "Send Connection" at bounding box center [951, 159] width 123 height 24
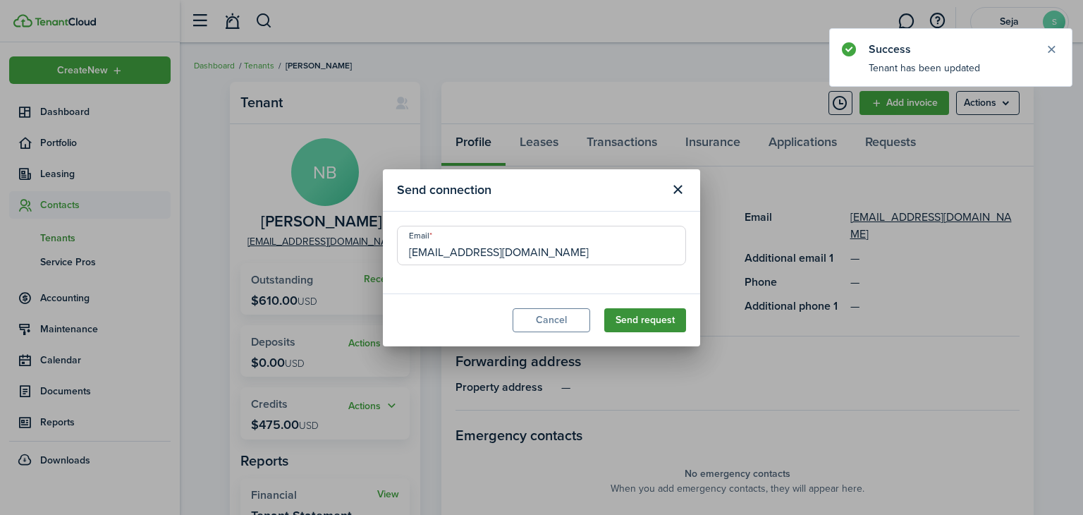
click at [646, 325] on button "Send request" at bounding box center [645, 320] width 82 height 24
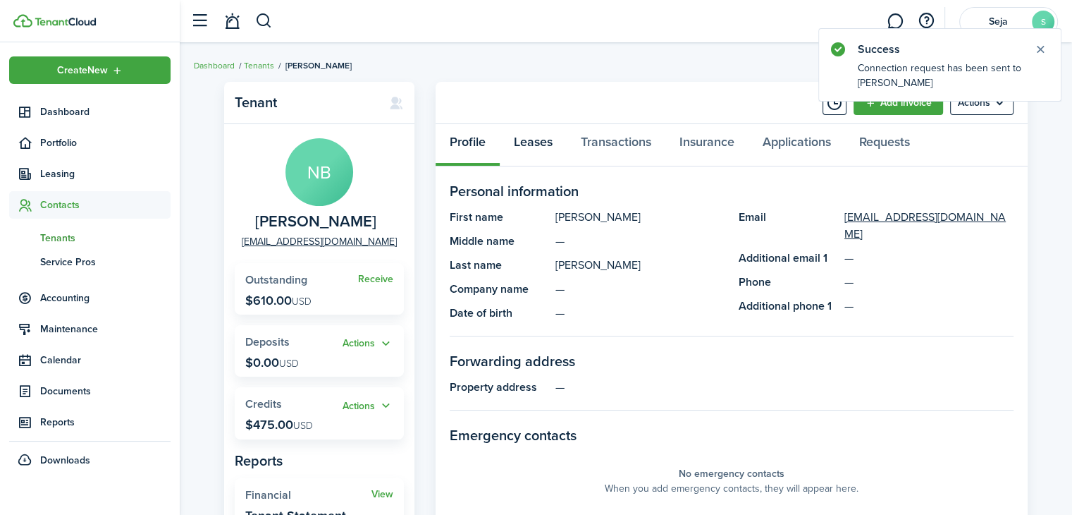
click at [546, 149] on link "Leases" at bounding box center [533, 145] width 67 height 42
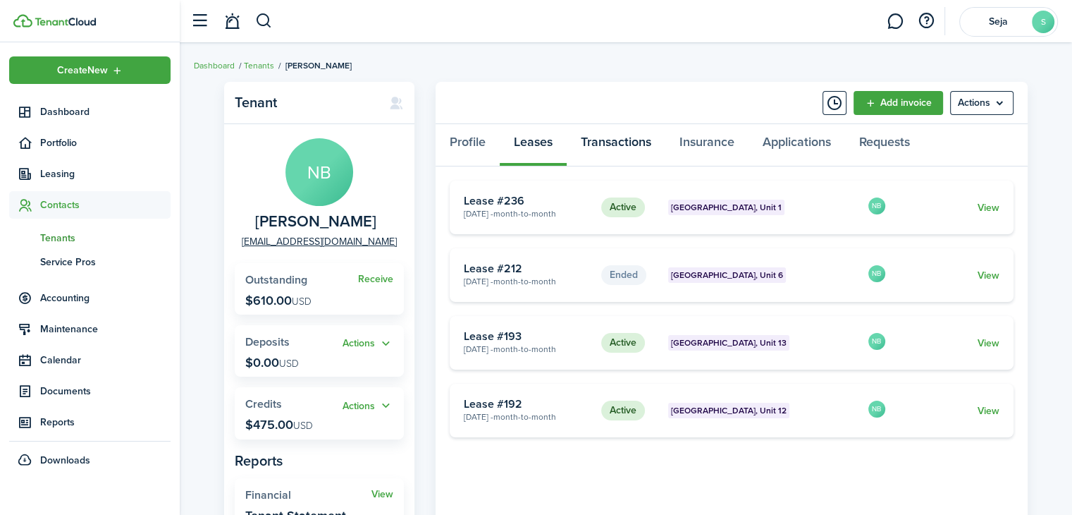
click at [602, 143] on link "Transactions" at bounding box center [616, 145] width 99 height 42
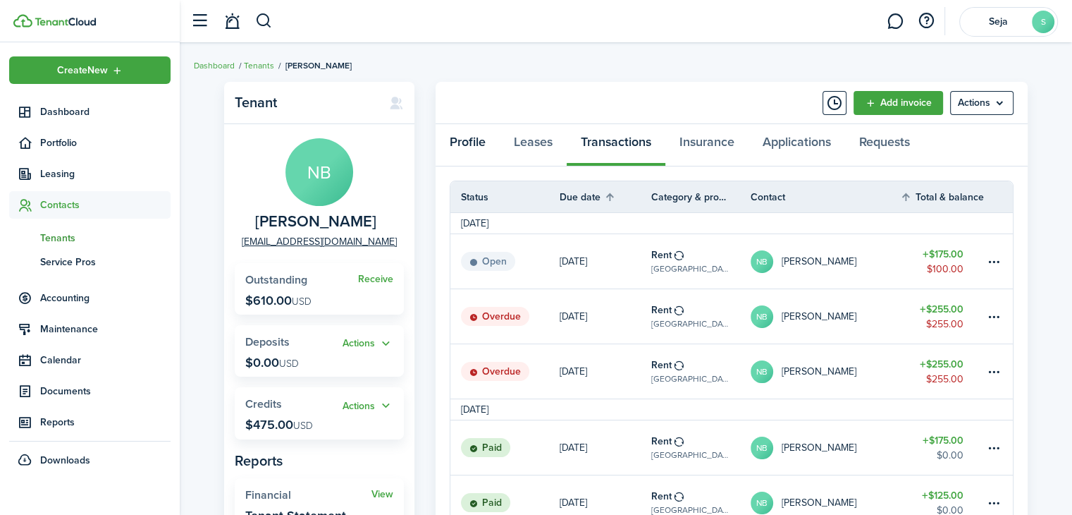
click at [467, 140] on link "Profile" at bounding box center [468, 145] width 64 height 42
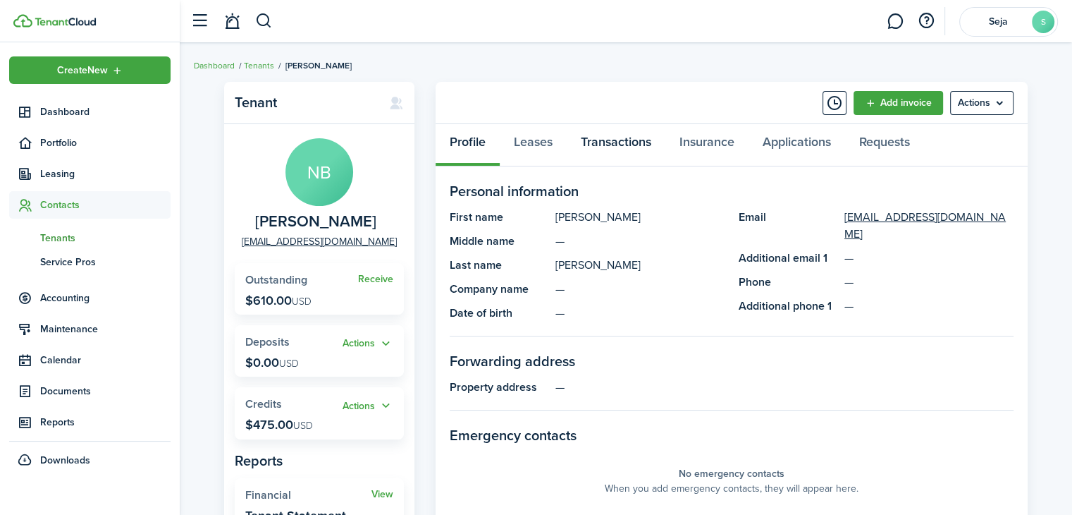
click at [608, 138] on link "Transactions" at bounding box center [616, 145] width 99 height 42
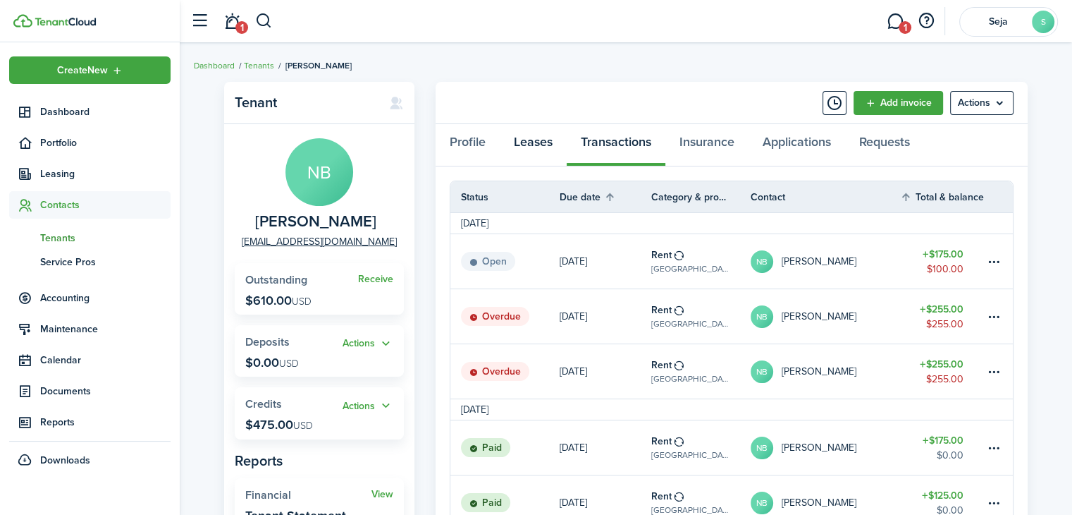
click at [530, 140] on link "Leases" at bounding box center [533, 145] width 67 height 42
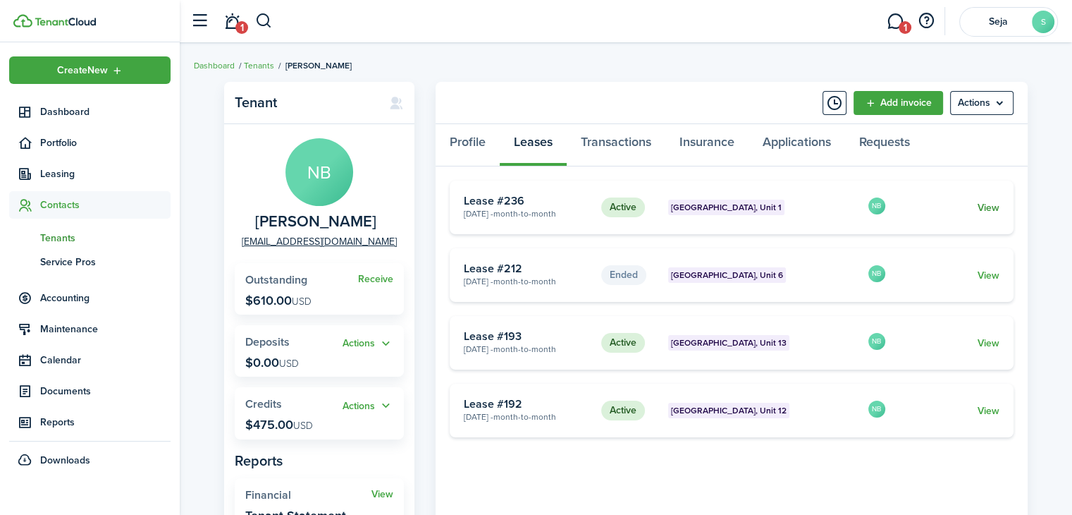
click at [985, 206] on link "View" at bounding box center [989, 207] width 22 height 15
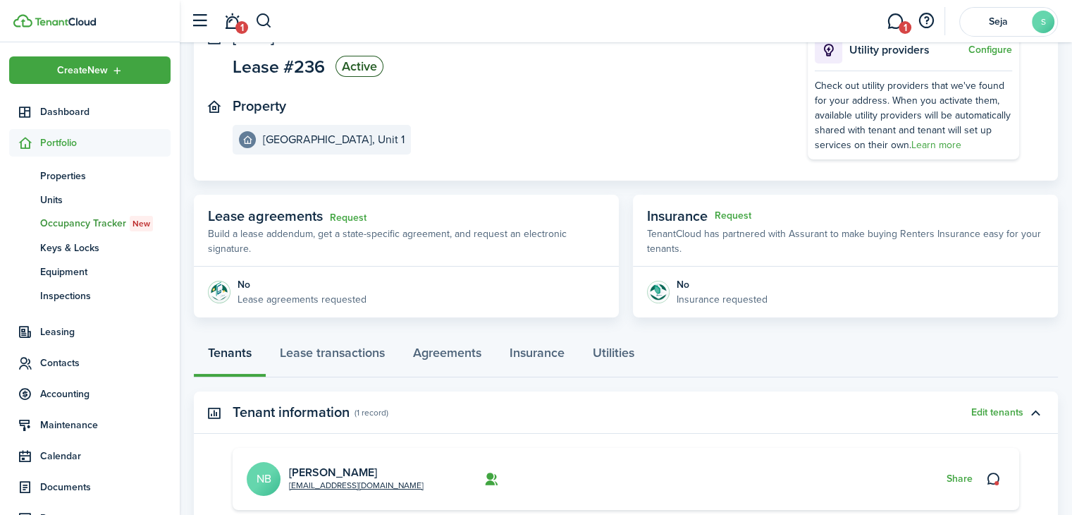
scroll to position [266, 0]
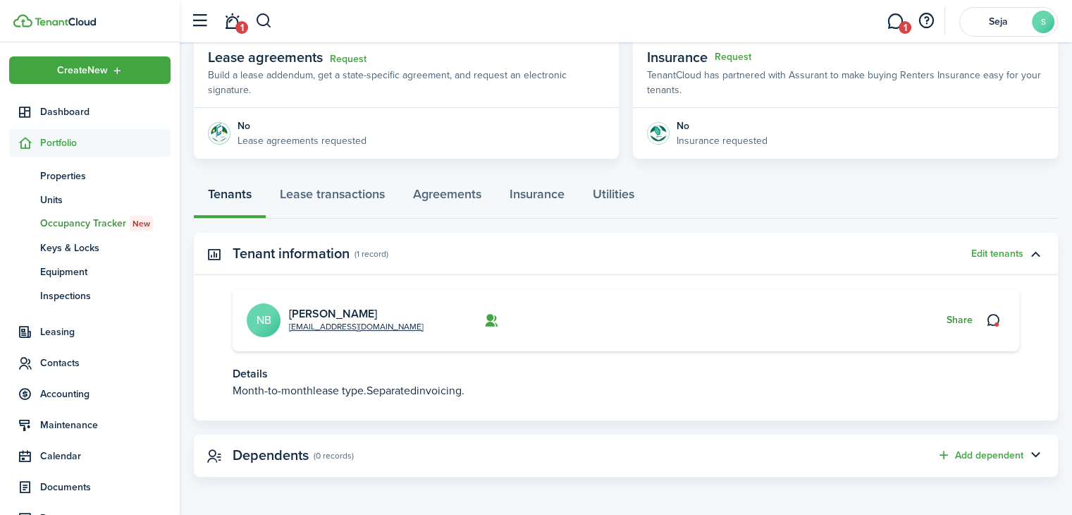
click at [962, 321] on button "Share" at bounding box center [960, 319] width 26 height 11
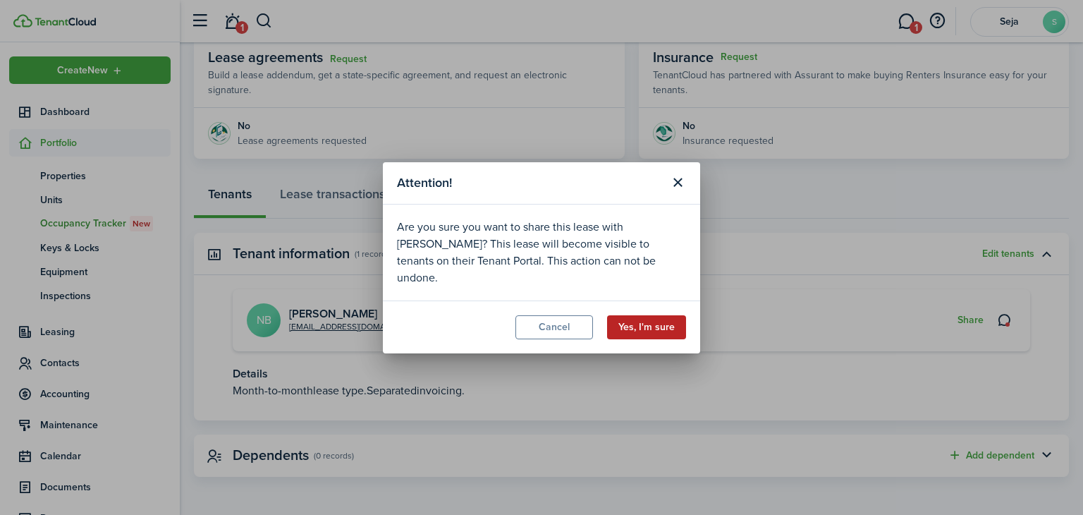
click at [657, 317] on button "Yes, I'm sure" at bounding box center [646, 327] width 79 height 24
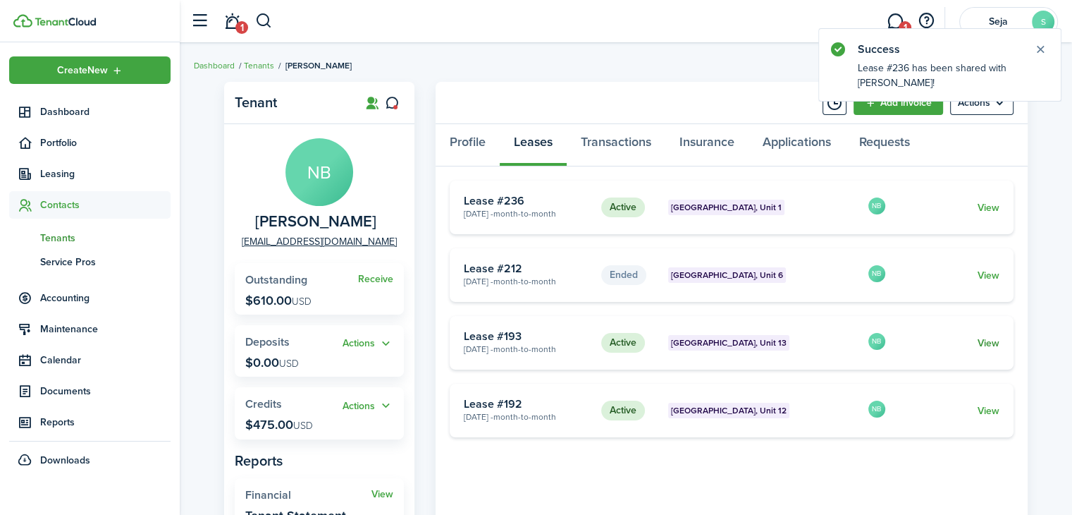
click at [987, 340] on link "View" at bounding box center [989, 343] width 22 height 15
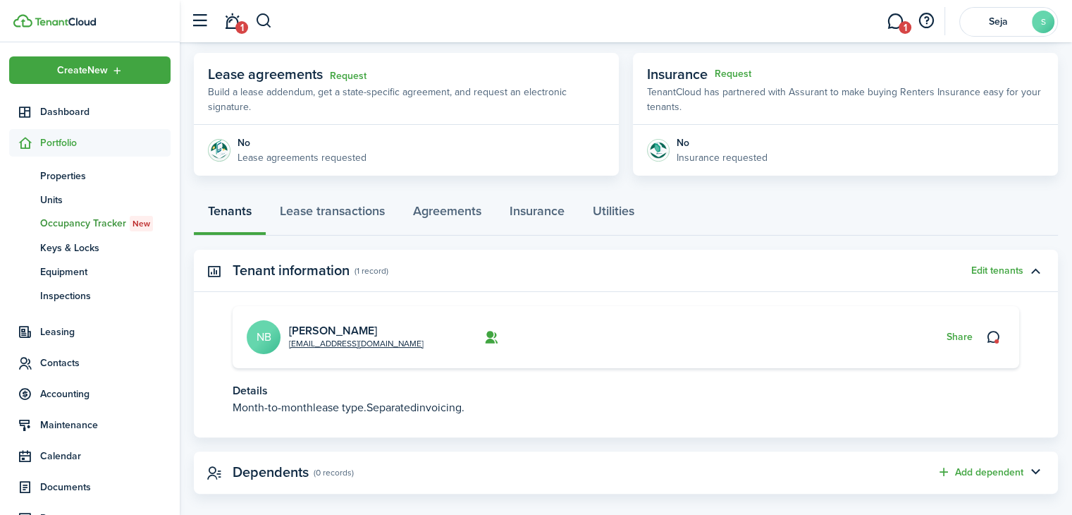
scroll to position [266, 0]
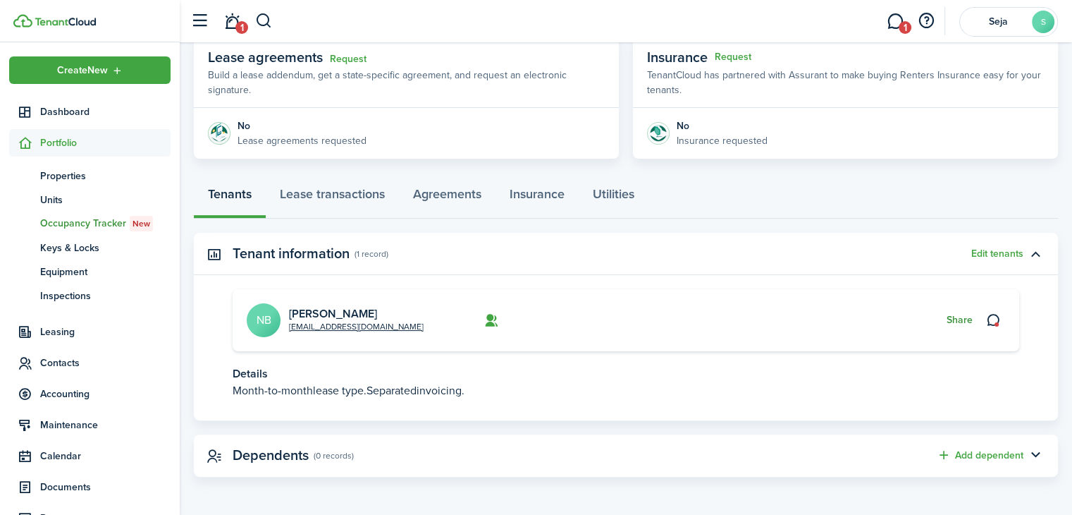
click at [953, 317] on button "Share" at bounding box center [960, 319] width 26 height 11
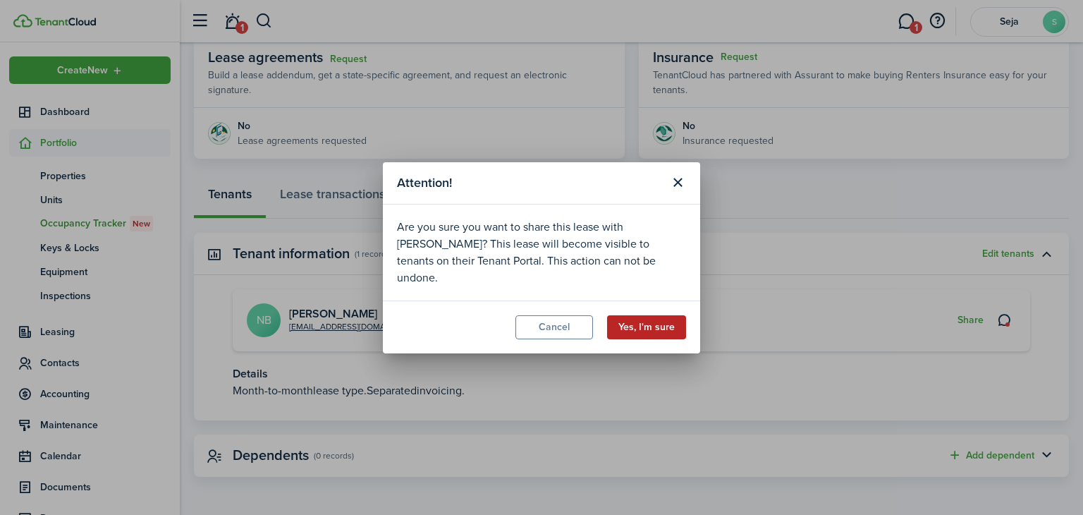
click at [617, 318] on button "Yes, I'm sure" at bounding box center [646, 327] width 79 height 24
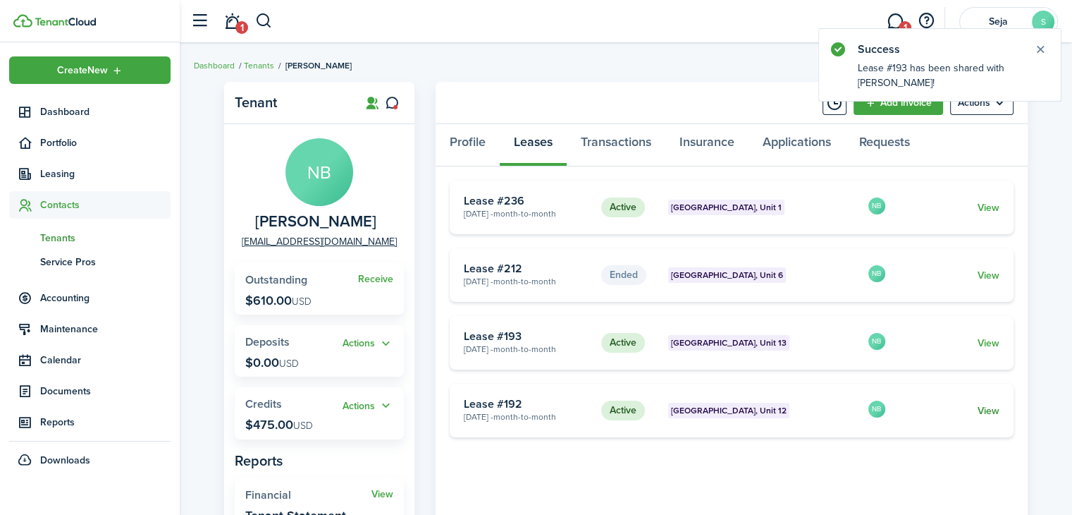
click at [993, 408] on link "View" at bounding box center [989, 410] width 22 height 15
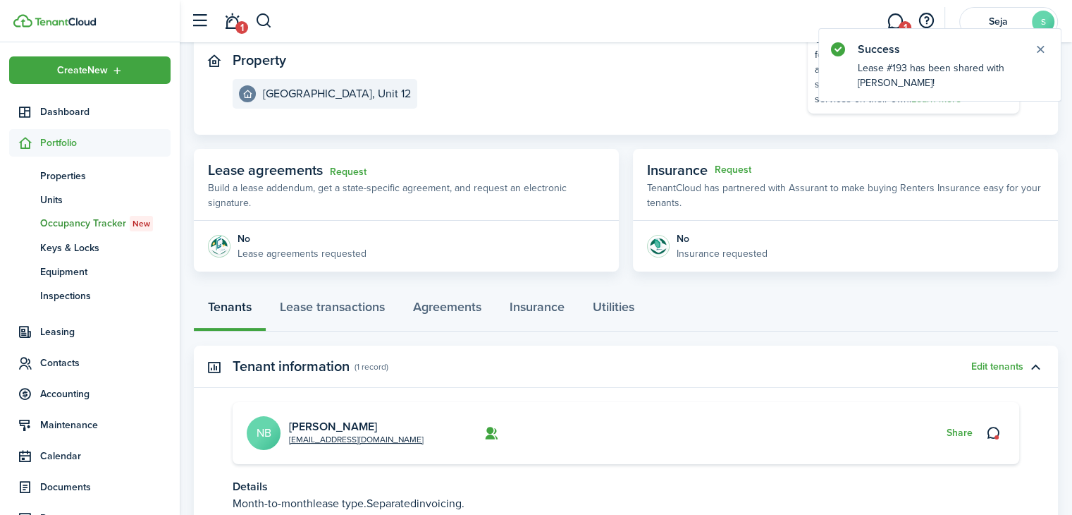
scroll to position [266, 0]
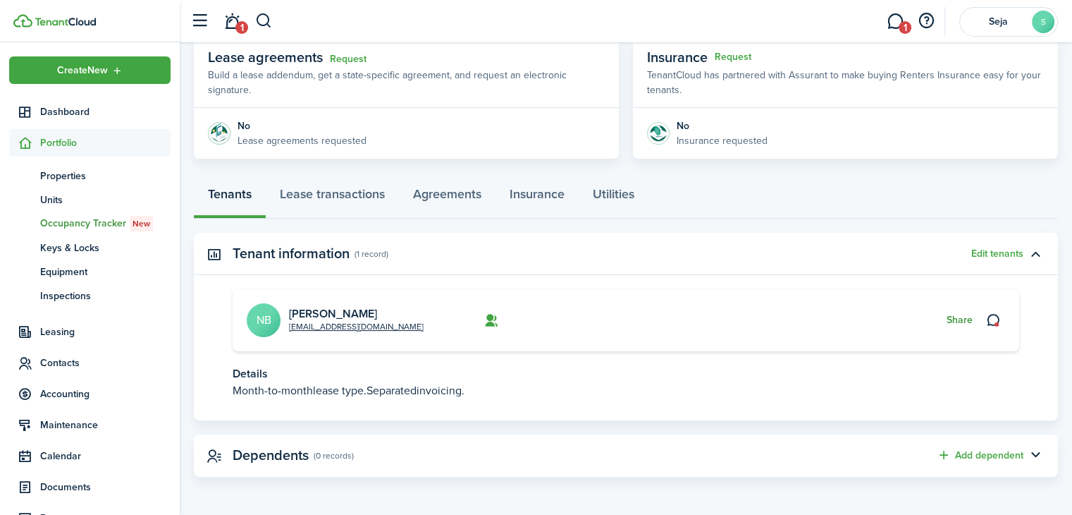
click at [955, 317] on button "Share" at bounding box center [960, 319] width 26 height 11
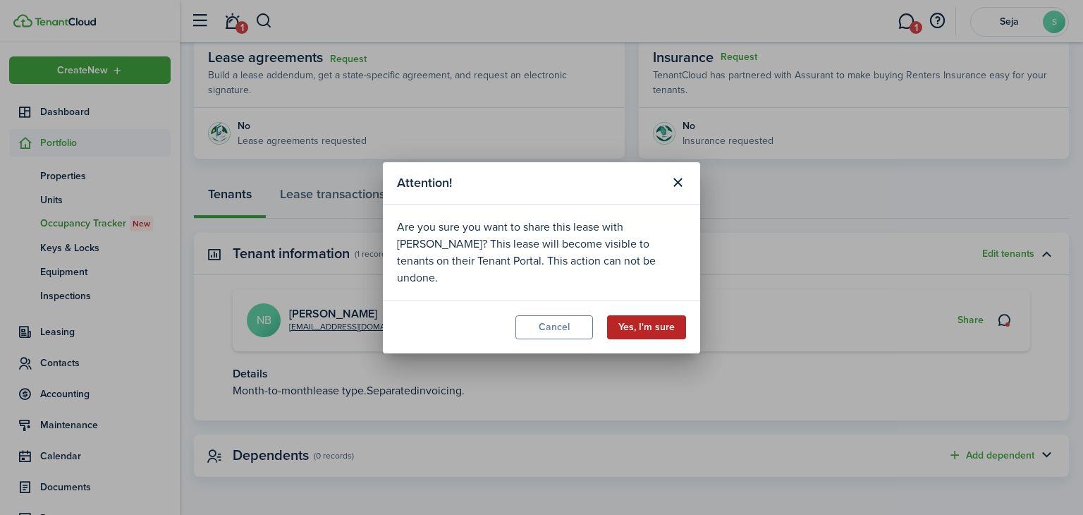
click at [660, 315] on button "Yes, I'm sure" at bounding box center [646, 327] width 79 height 24
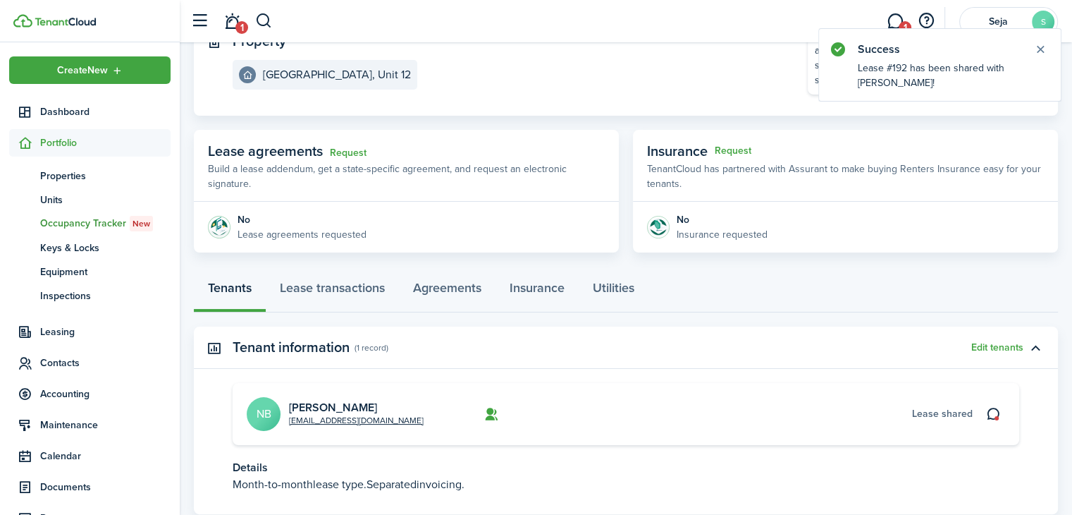
scroll to position [0, 0]
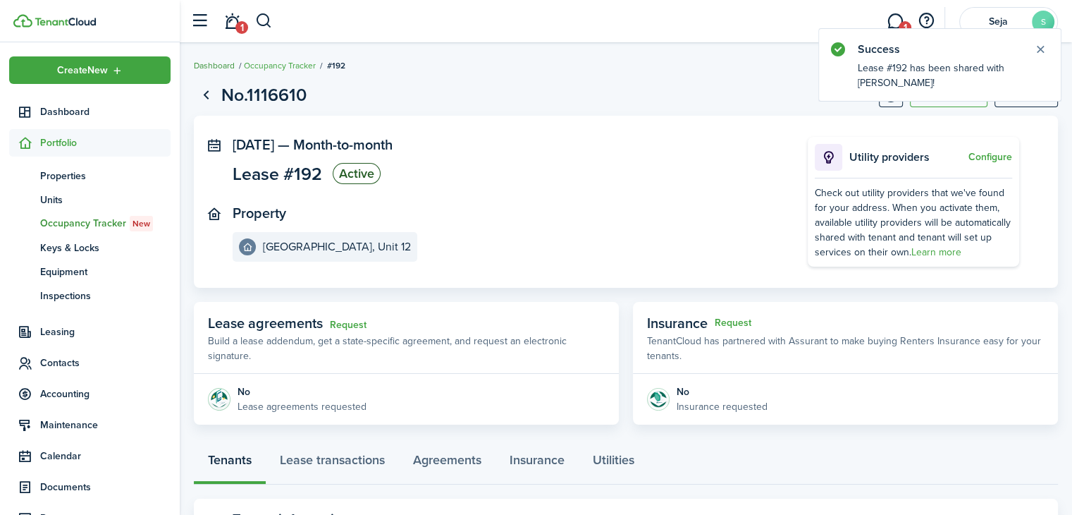
click at [219, 68] on link "Dashboard" at bounding box center [214, 65] width 41 height 13
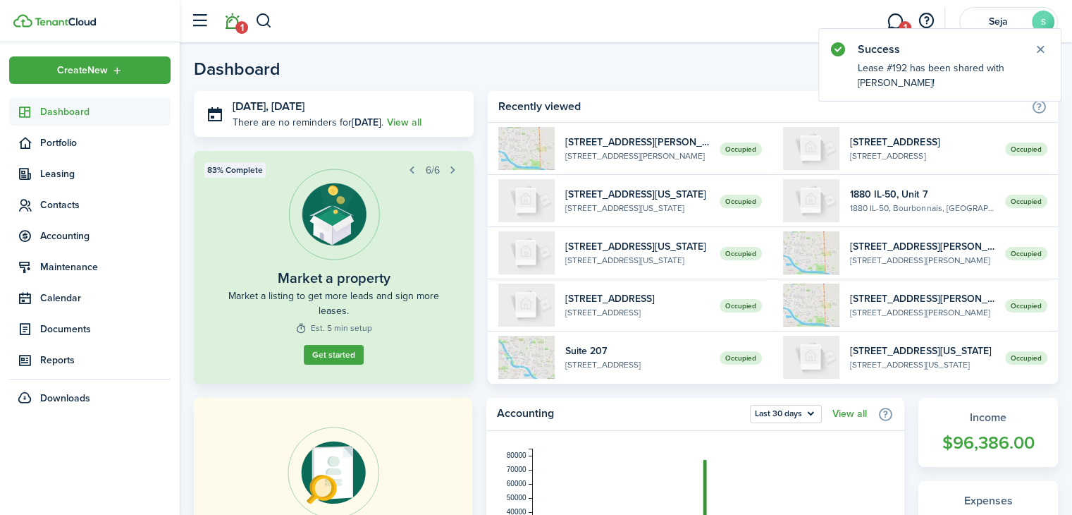
click at [240, 23] on span "1" at bounding box center [241, 27] width 13 height 13
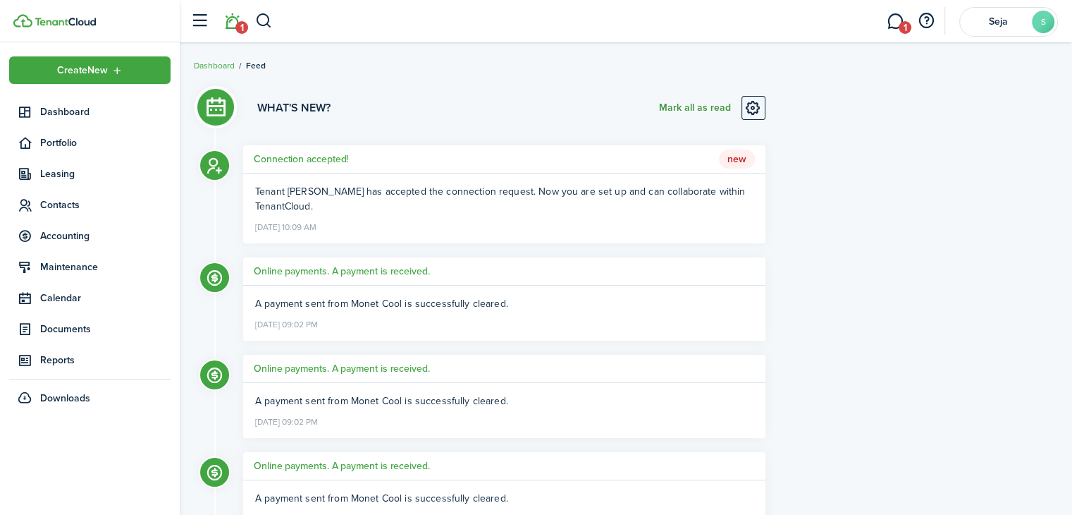
click at [688, 106] on button "Mark all as read" at bounding box center [695, 108] width 72 height 24
click at [212, 68] on link "Dashboard" at bounding box center [214, 65] width 41 height 13
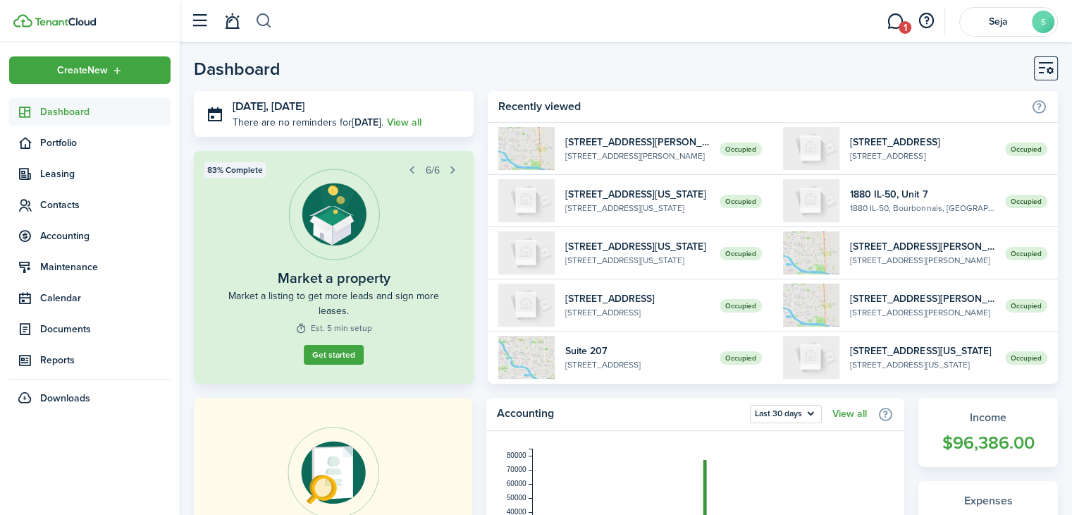
click at [264, 20] on button "button" at bounding box center [264, 21] width 18 height 24
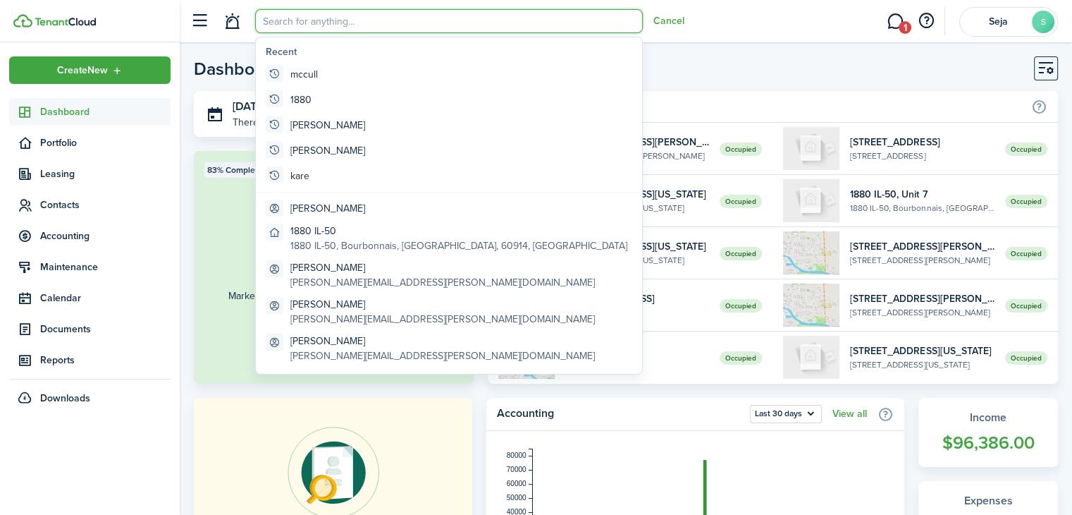
type input "y"
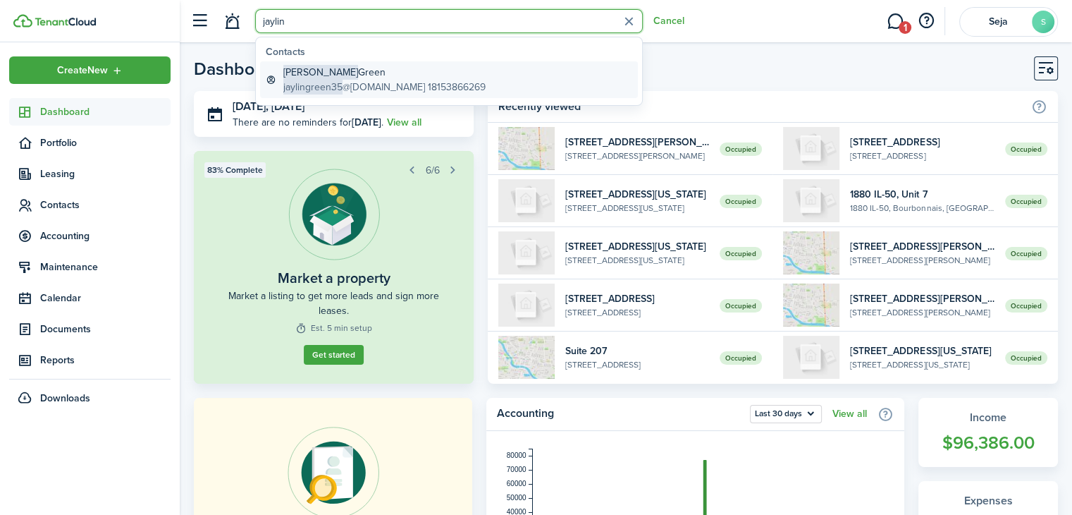
type input "jaylin"
click at [320, 66] on global-search-item-title "[PERSON_NAME]" at bounding box center [384, 72] width 202 height 15
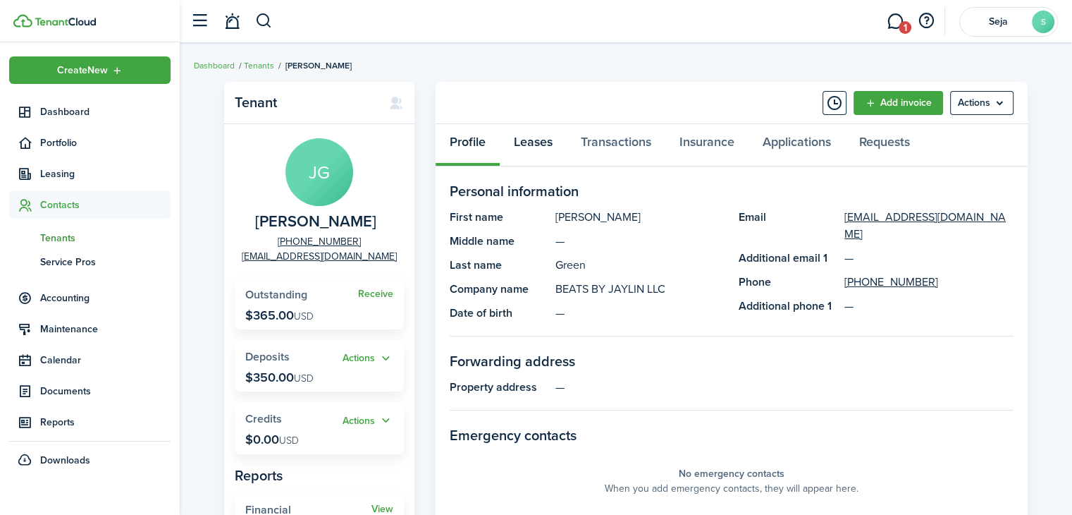
click at [544, 145] on link "Leases" at bounding box center [533, 145] width 67 height 42
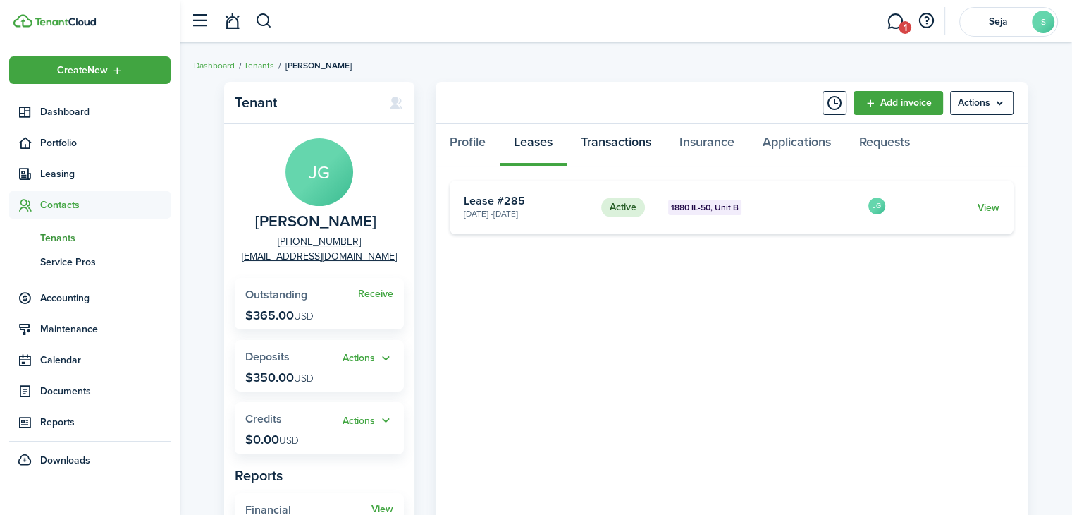
click at [618, 139] on link "Transactions" at bounding box center [616, 145] width 99 height 42
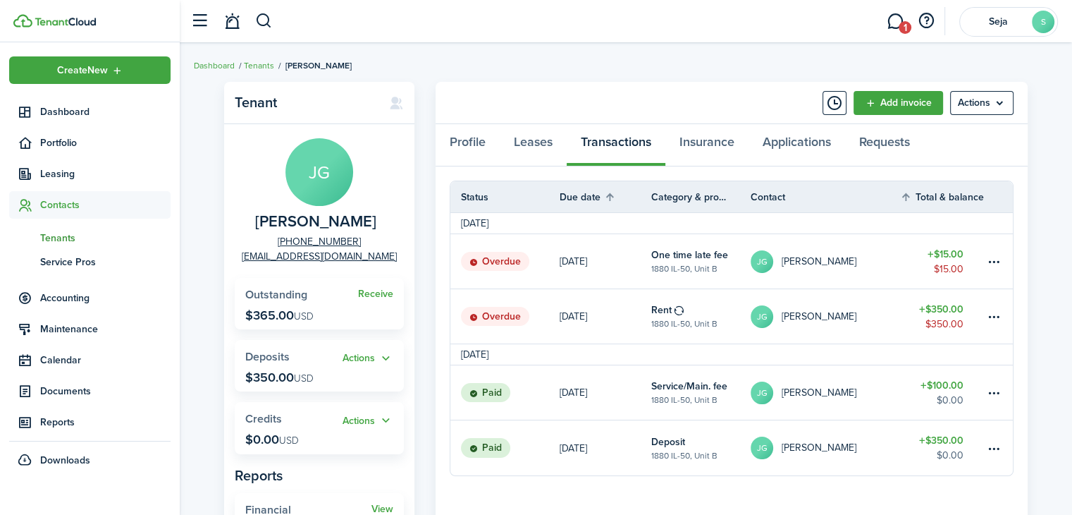
scroll to position [71, 0]
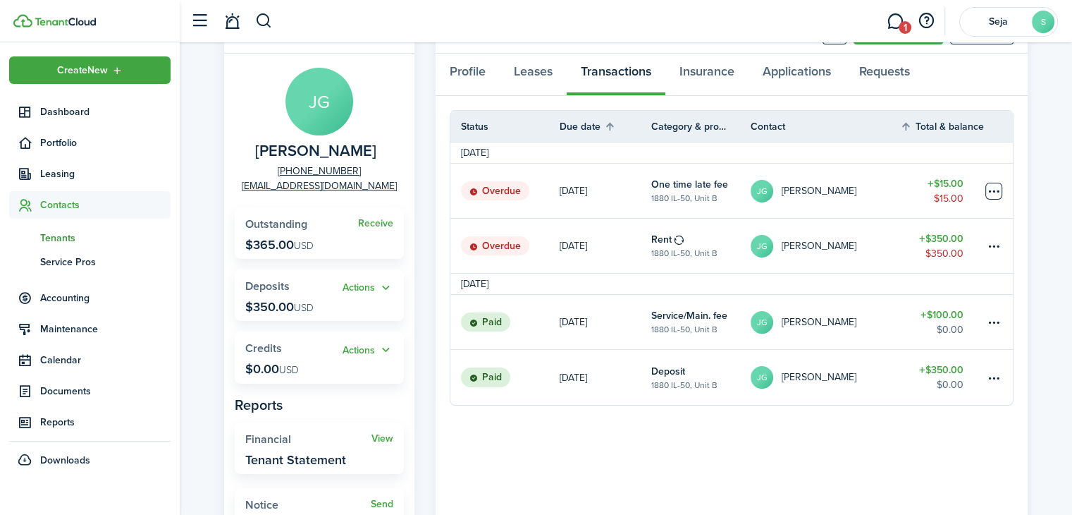
click at [993, 190] on table-menu-btn-icon at bounding box center [994, 191] width 17 height 17
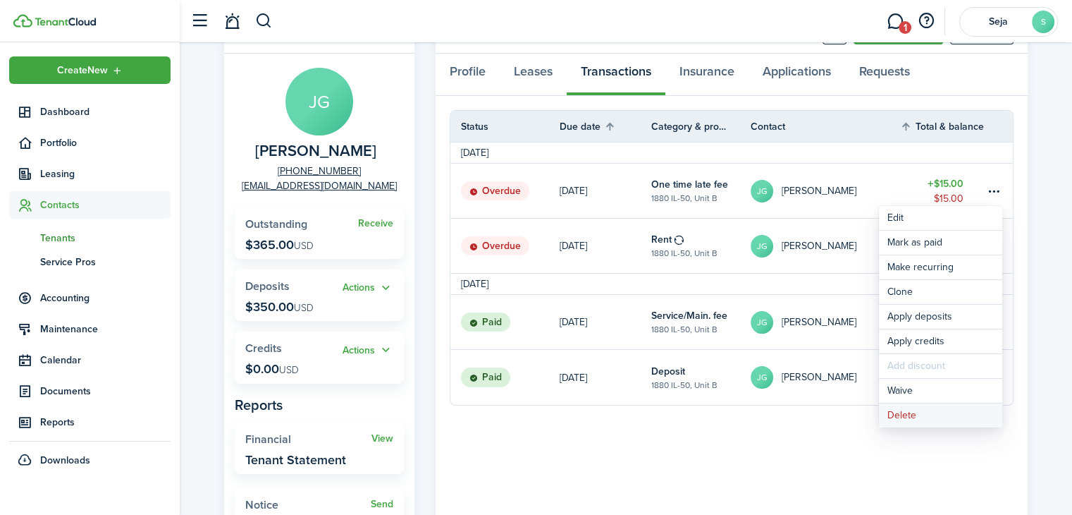
click at [905, 418] on button "Delete" at bounding box center [940, 415] width 123 height 24
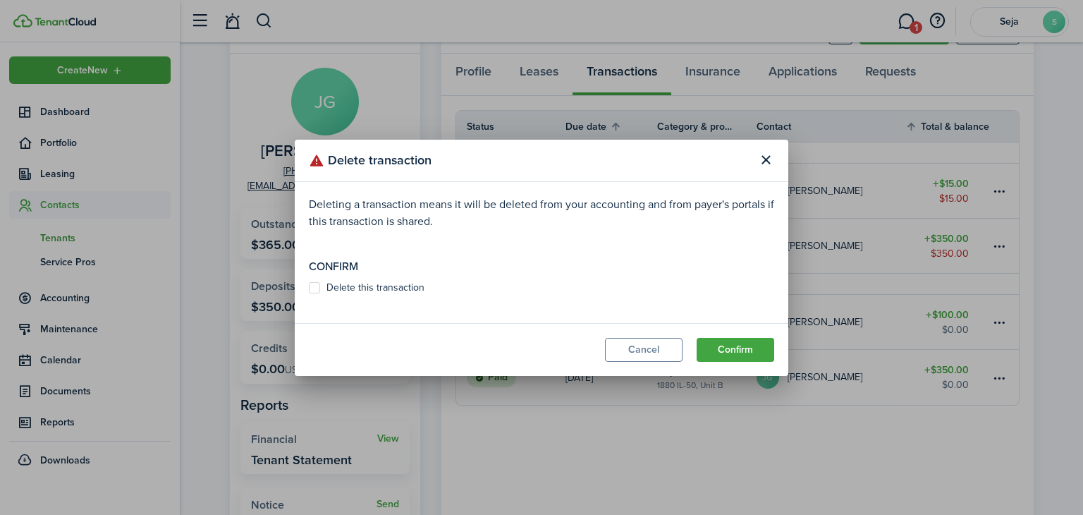
click at [315, 293] on modal-body "Deleting a transaction means it will be deleted from your accounting and from p…" at bounding box center [542, 252] width 494 height 141
click at [313, 288] on label "Delete this transaction" at bounding box center [367, 287] width 116 height 11
click at [309, 288] on input "Delete this transaction" at bounding box center [308, 287] width 1 height 1
checkbox input "true"
click at [734, 338] on button "Confirm" at bounding box center [736, 350] width 78 height 24
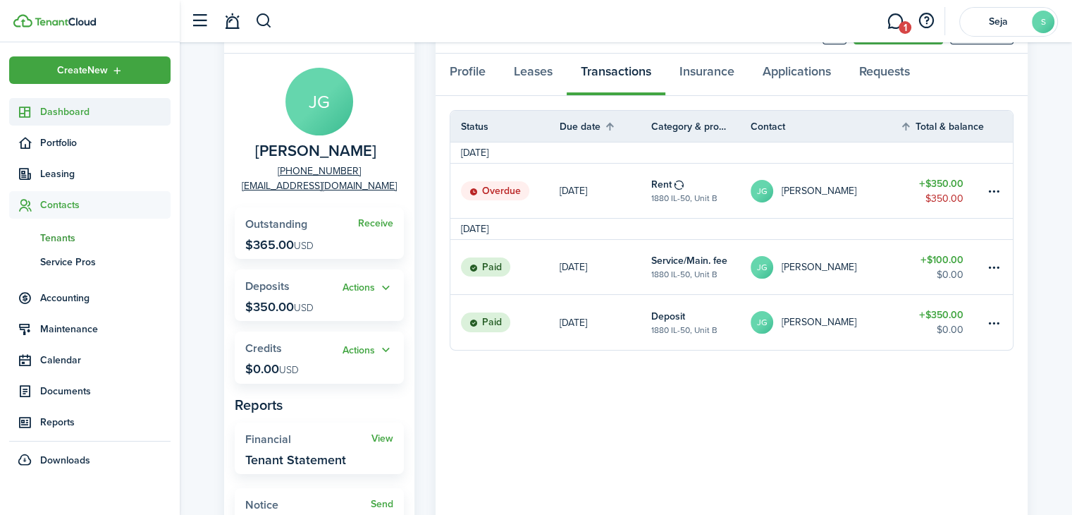
click at [75, 105] on span "Dashboard" at bounding box center [105, 111] width 130 height 15
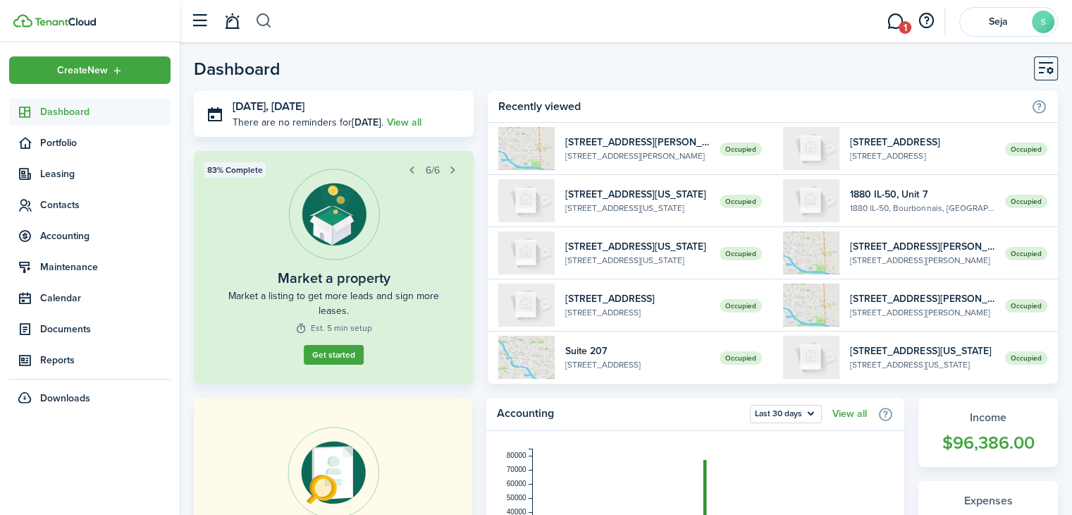
click at [268, 27] on button "button" at bounding box center [264, 21] width 18 height 24
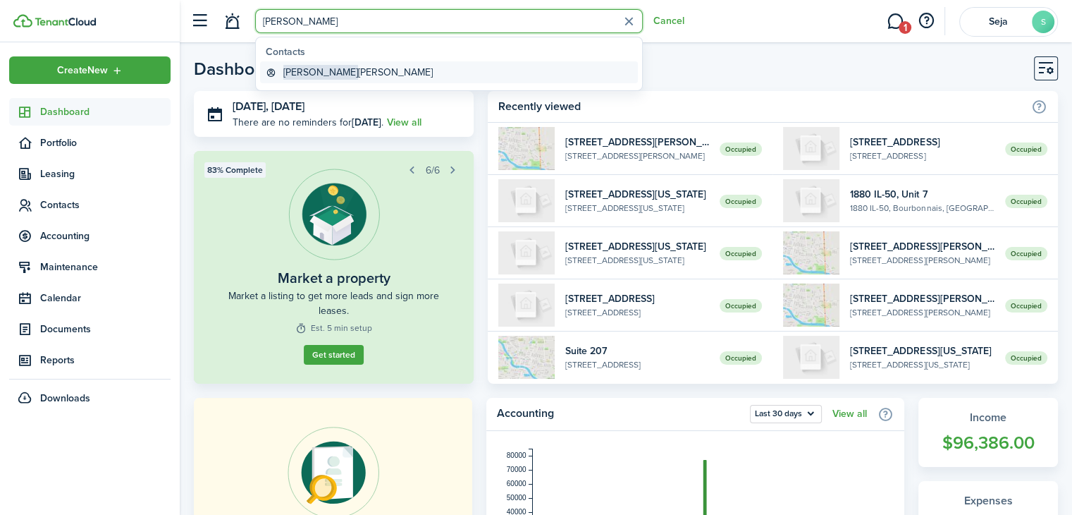
type input "[PERSON_NAME]"
click at [307, 73] on global-search-item-title "[PERSON_NAME]" at bounding box center [357, 72] width 149 height 15
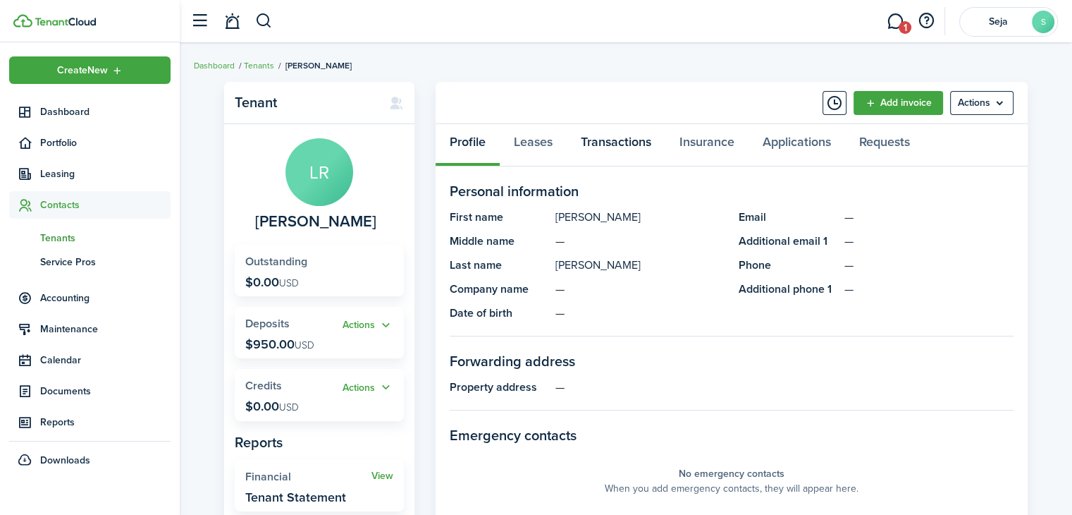
click at [632, 145] on link "Transactions" at bounding box center [616, 145] width 99 height 42
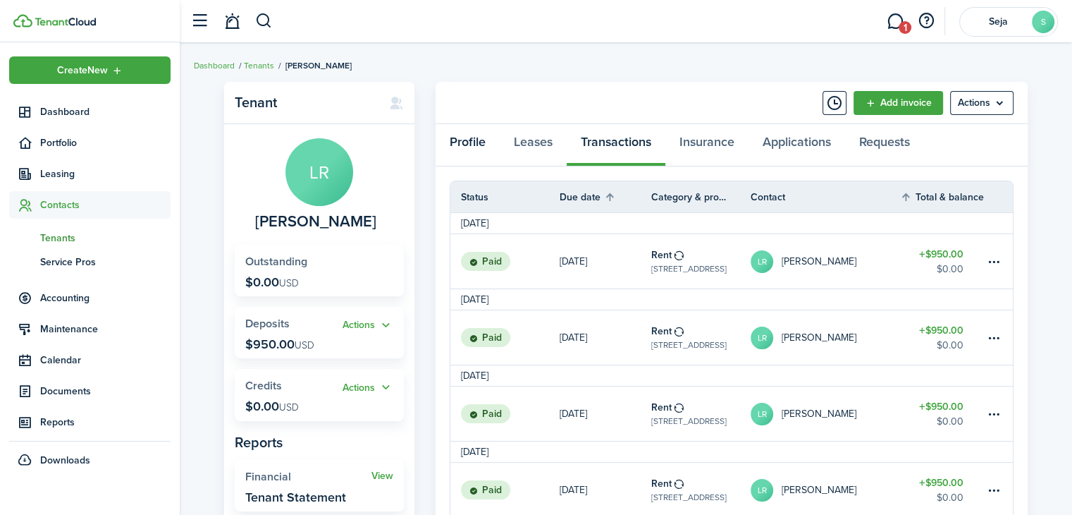
click at [458, 139] on link "Profile" at bounding box center [468, 145] width 64 height 42
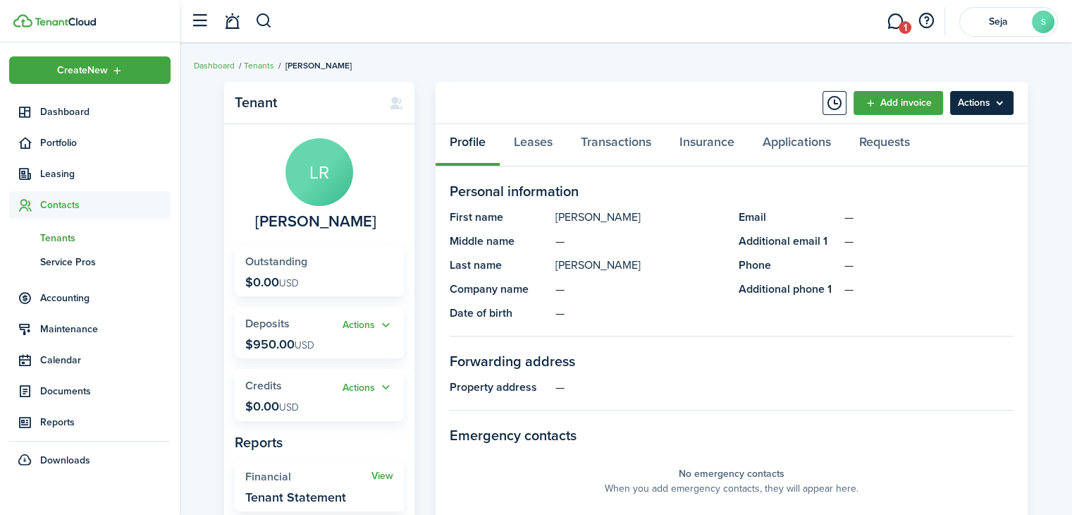
click at [1000, 108] on menu-btn "Actions" at bounding box center [981, 103] width 63 height 24
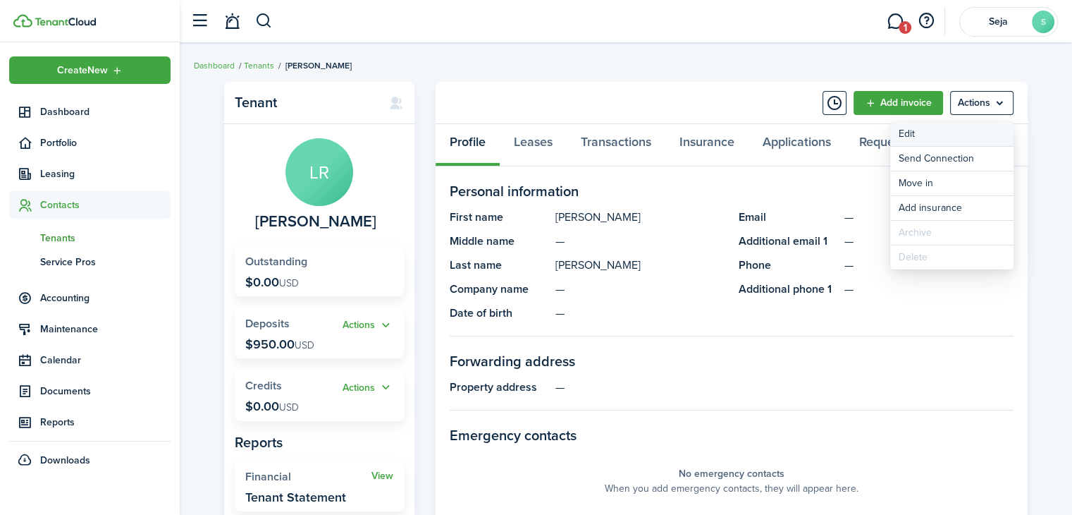
click at [905, 128] on link "Edit" at bounding box center [951, 134] width 123 height 24
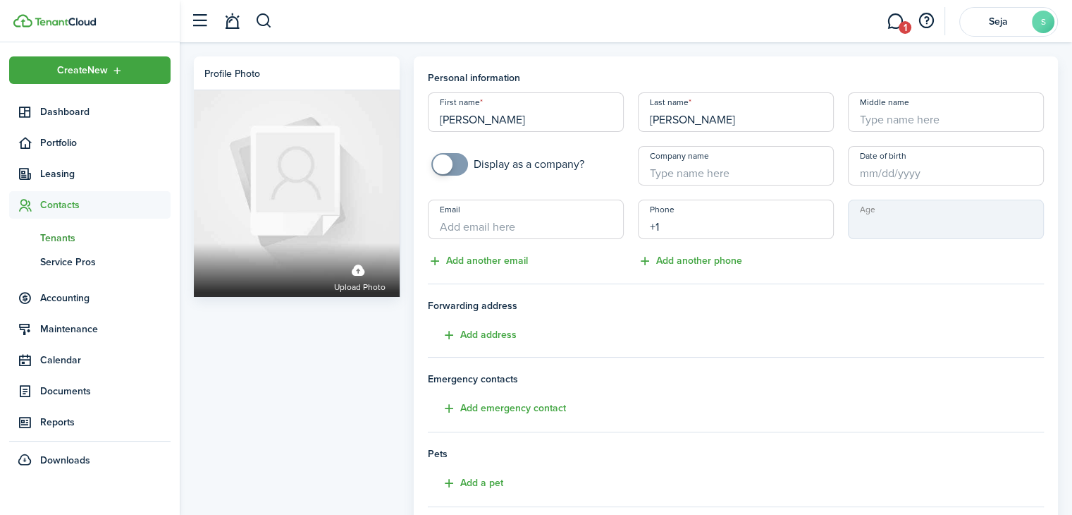
click at [713, 231] on input "+1" at bounding box center [736, 219] width 196 height 39
type input "[PHONE_NUMBER]"
click at [852, 260] on div "Age" at bounding box center [946, 235] width 210 height 70
click at [819, 259] on div "Phone [PHONE_NUMBER] US Add another phone" at bounding box center [736, 235] width 210 height 70
click at [773, 260] on div "Phone [PHONE_NUMBER] US Add another phone" at bounding box center [736, 235] width 210 height 70
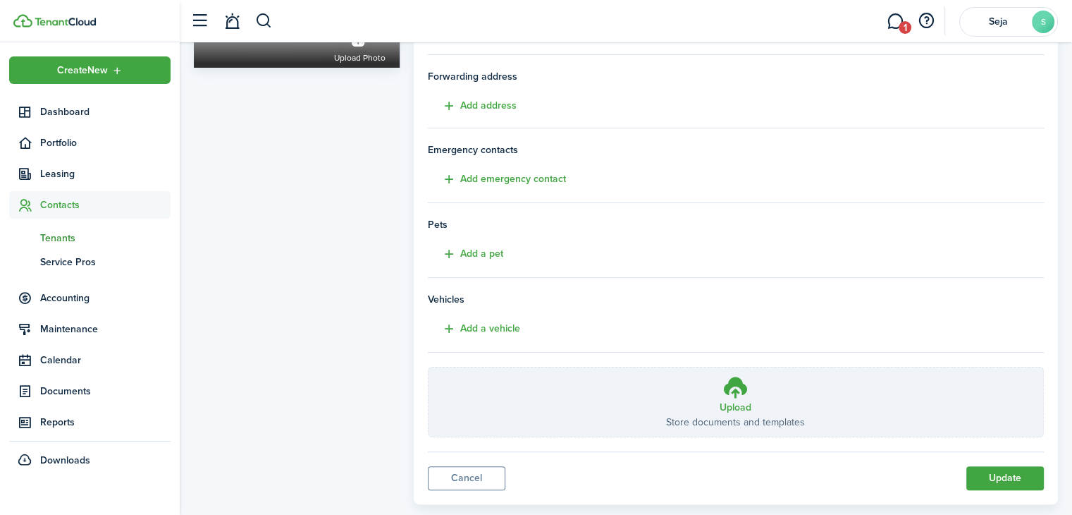
scroll to position [255, 0]
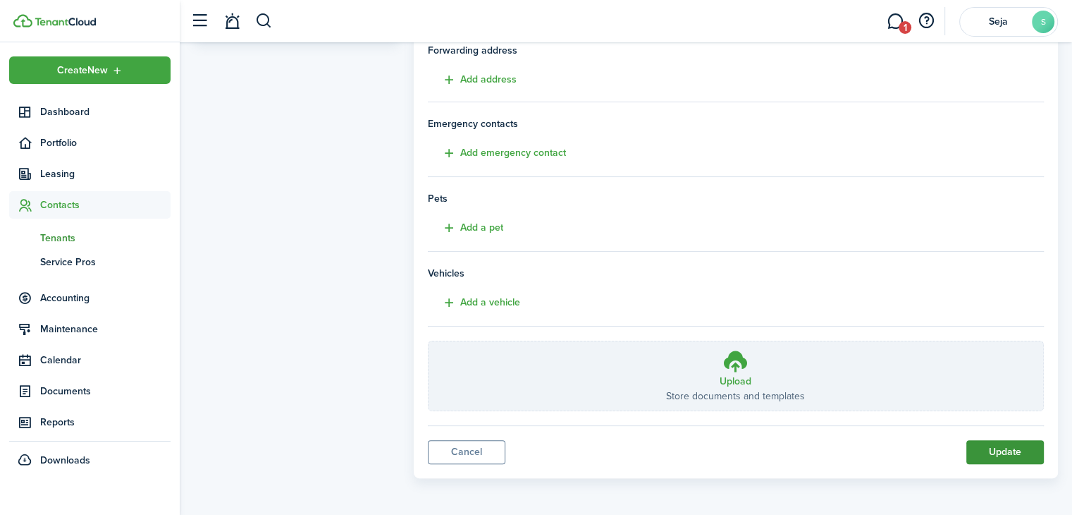
click at [1008, 452] on button "Update" at bounding box center [1006, 452] width 78 height 24
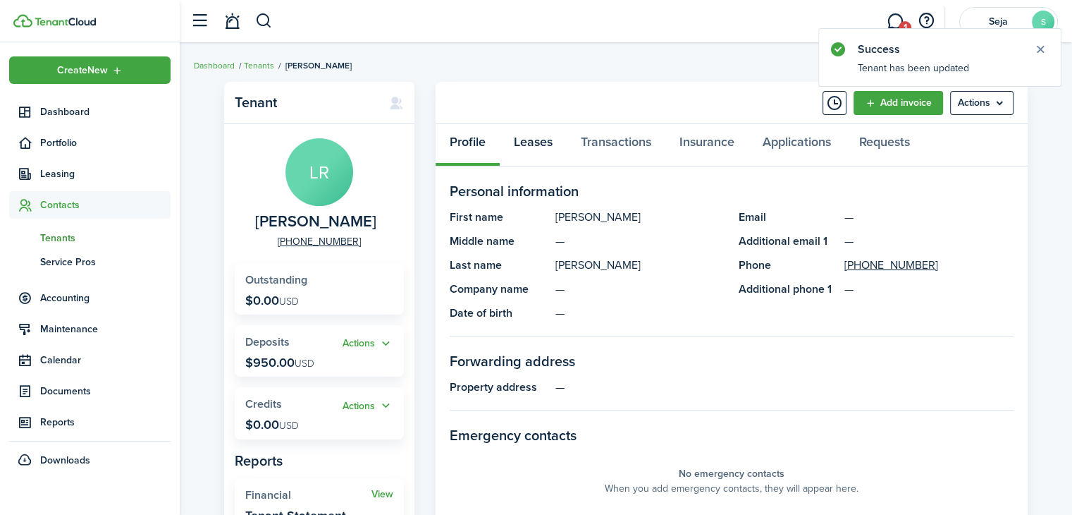
click at [536, 141] on link "Leases" at bounding box center [533, 145] width 67 height 42
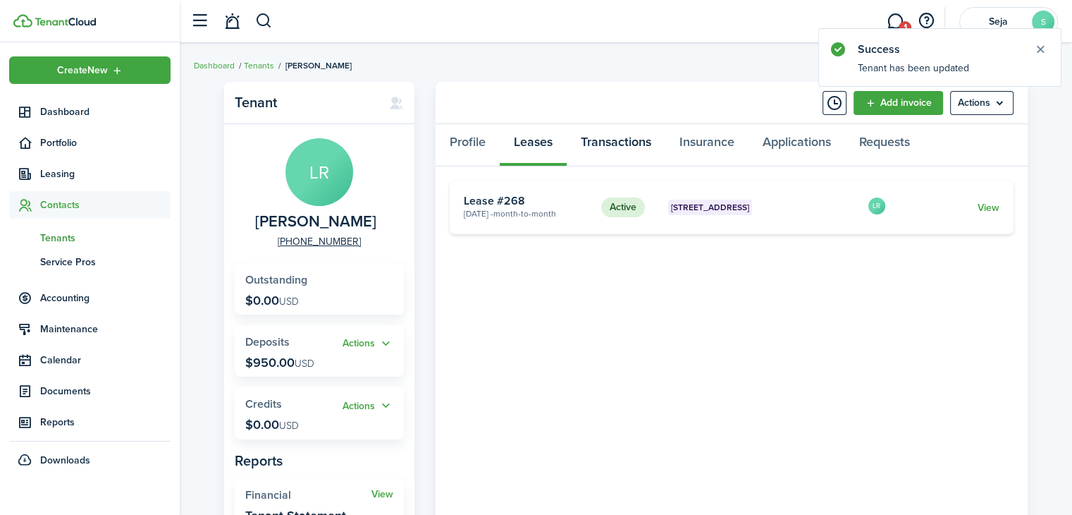
click at [633, 144] on link "Transactions" at bounding box center [616, 145] width 99 height 42
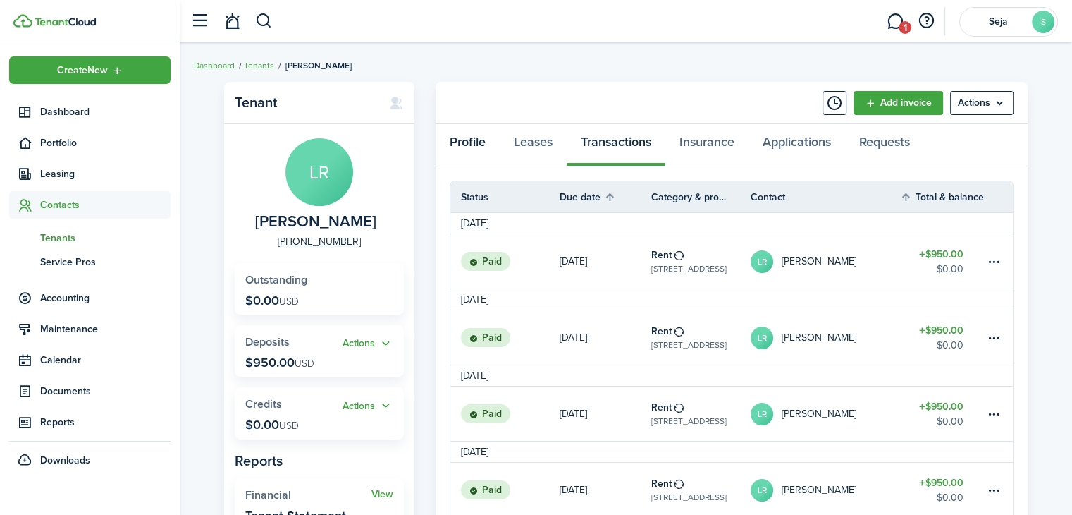
click at [471, 143] on link "Profile" at bounding box center [468, 145] width 64 height 42
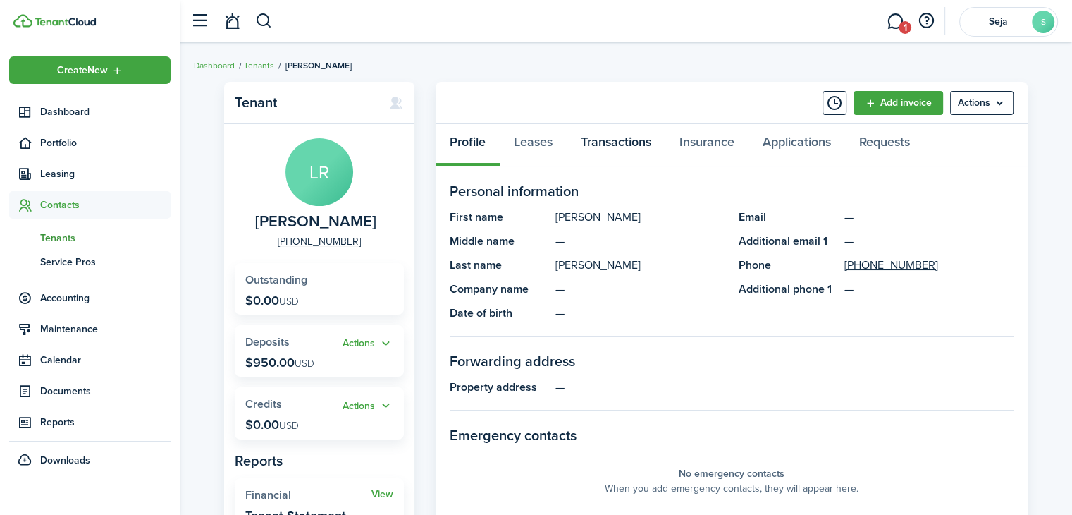
click at [637, 141] on link "Transactions" at bounding box center [616, 145] width 99 height 42
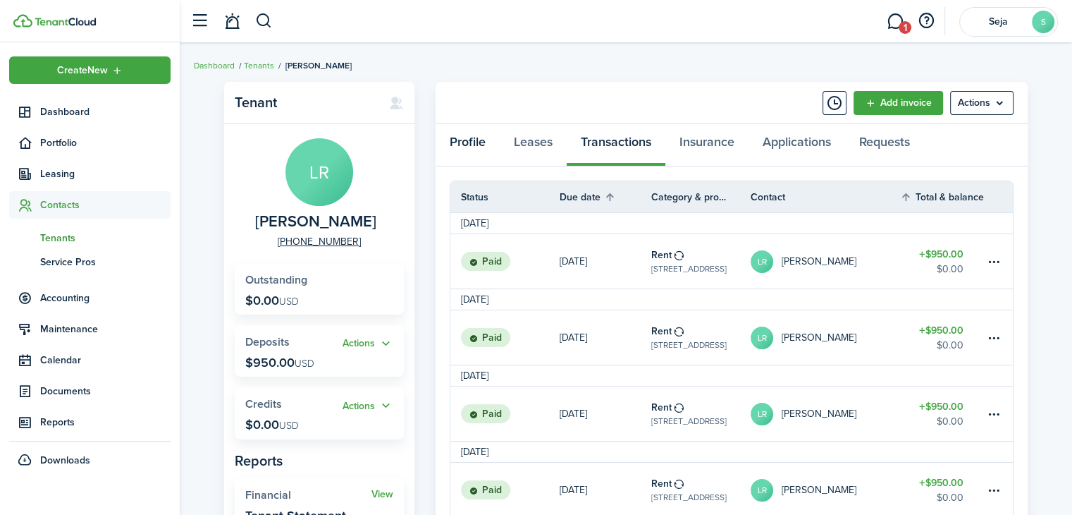
click at [475, 140] on link "Profile" at bounding box center [468, 145] width 64 height 42
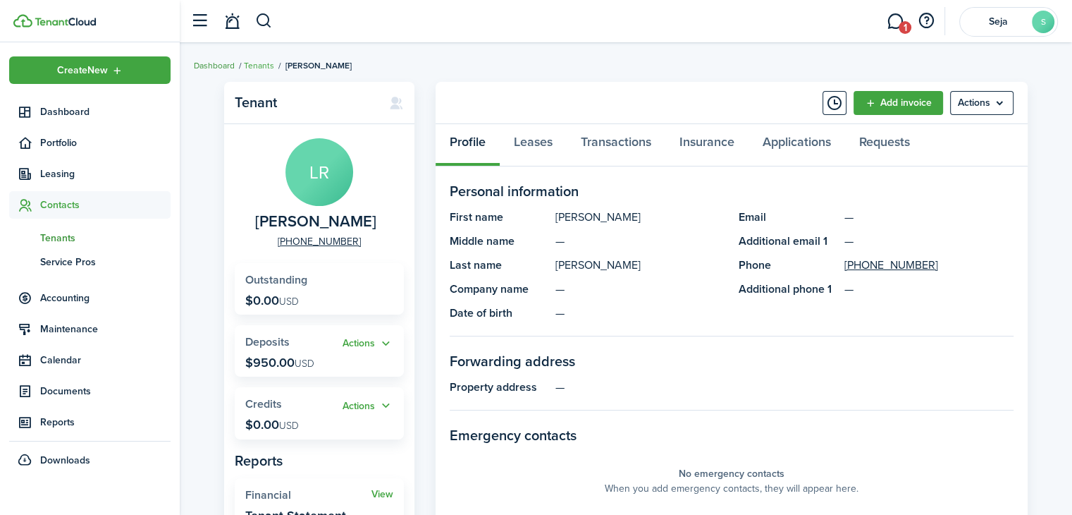
click at [202, 60] on link "Dashboard" at bounding box center [214, 65] width 41 height 13
